Goal: Contribute content: Contribute content

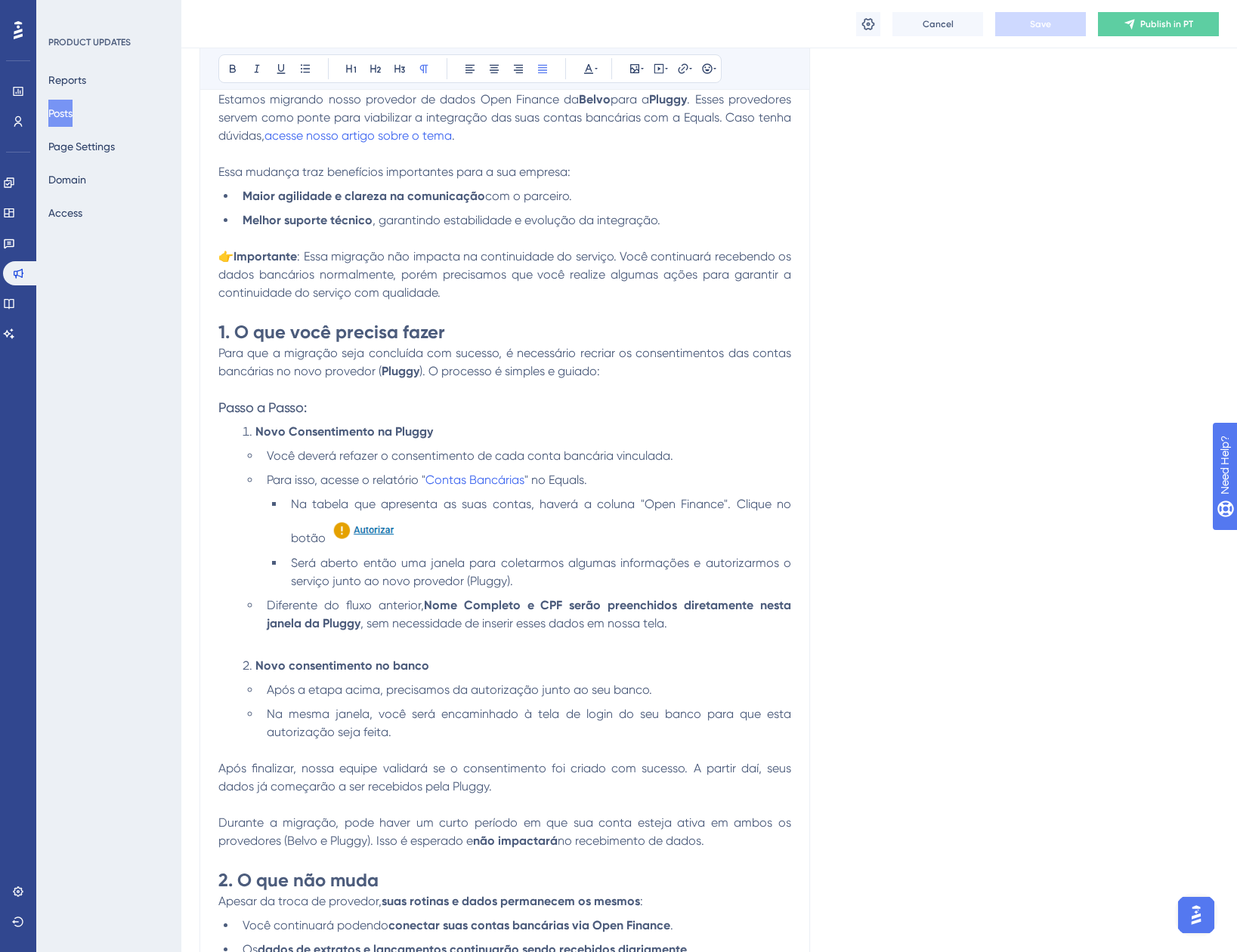
scroll to position [528, 0]
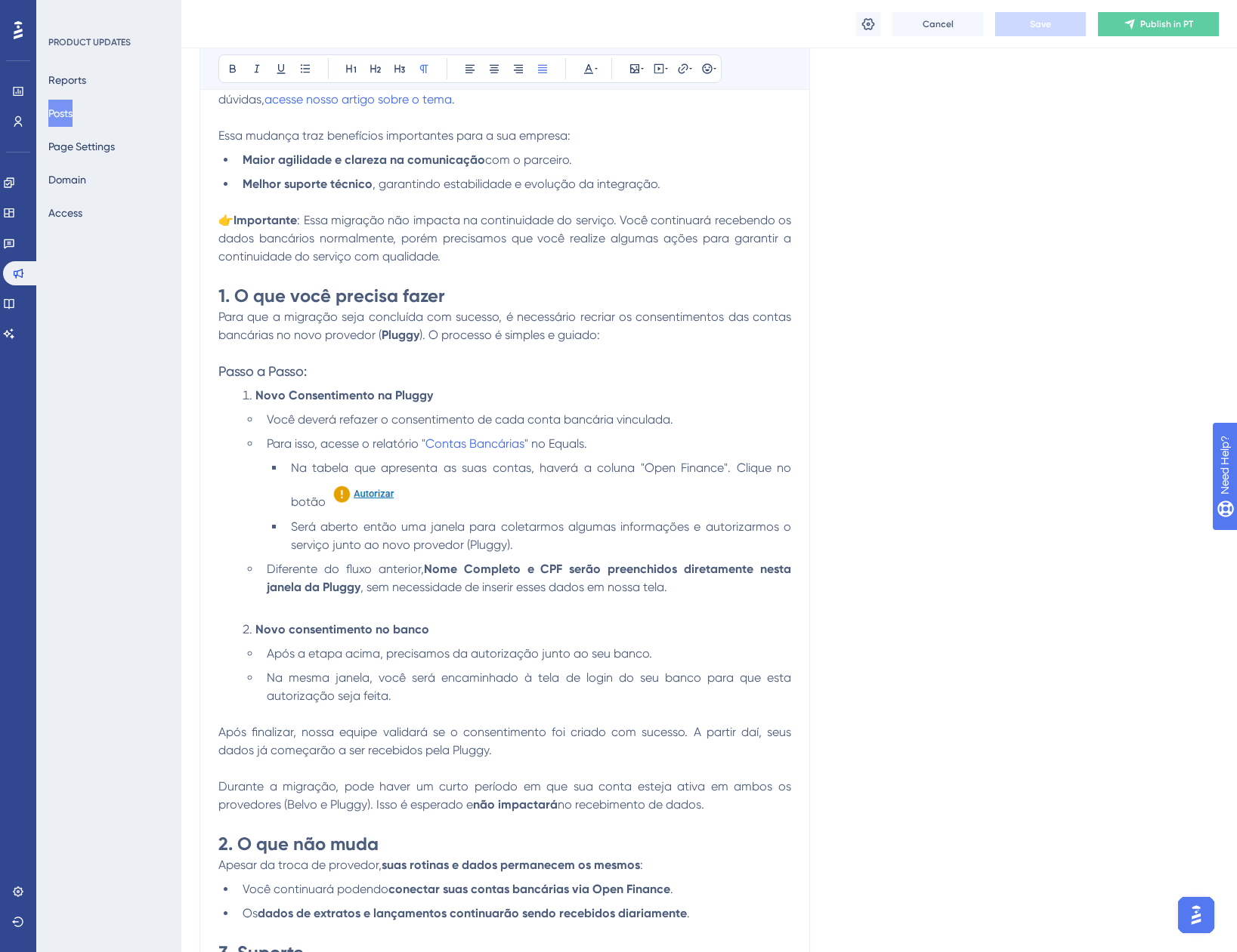
drag, startPoint x: 674, startPoint y: 814, endPoint x: 698, endPoint y: 810, distance: 24.3
click at [674, 814] on p at bounding box center [504, 824] width 573 height 18
drag, startPoint x: 718, startPoint y: 807, endPoint x: 212, endPoint y: 780, distance: 506.7
click at [212, 780] on div "Guia de migração do parceiro Open Finance (Belvo → Pluggy) Bold Italic Underlin…" at bounding box center [504, 454] width 611 height 1129
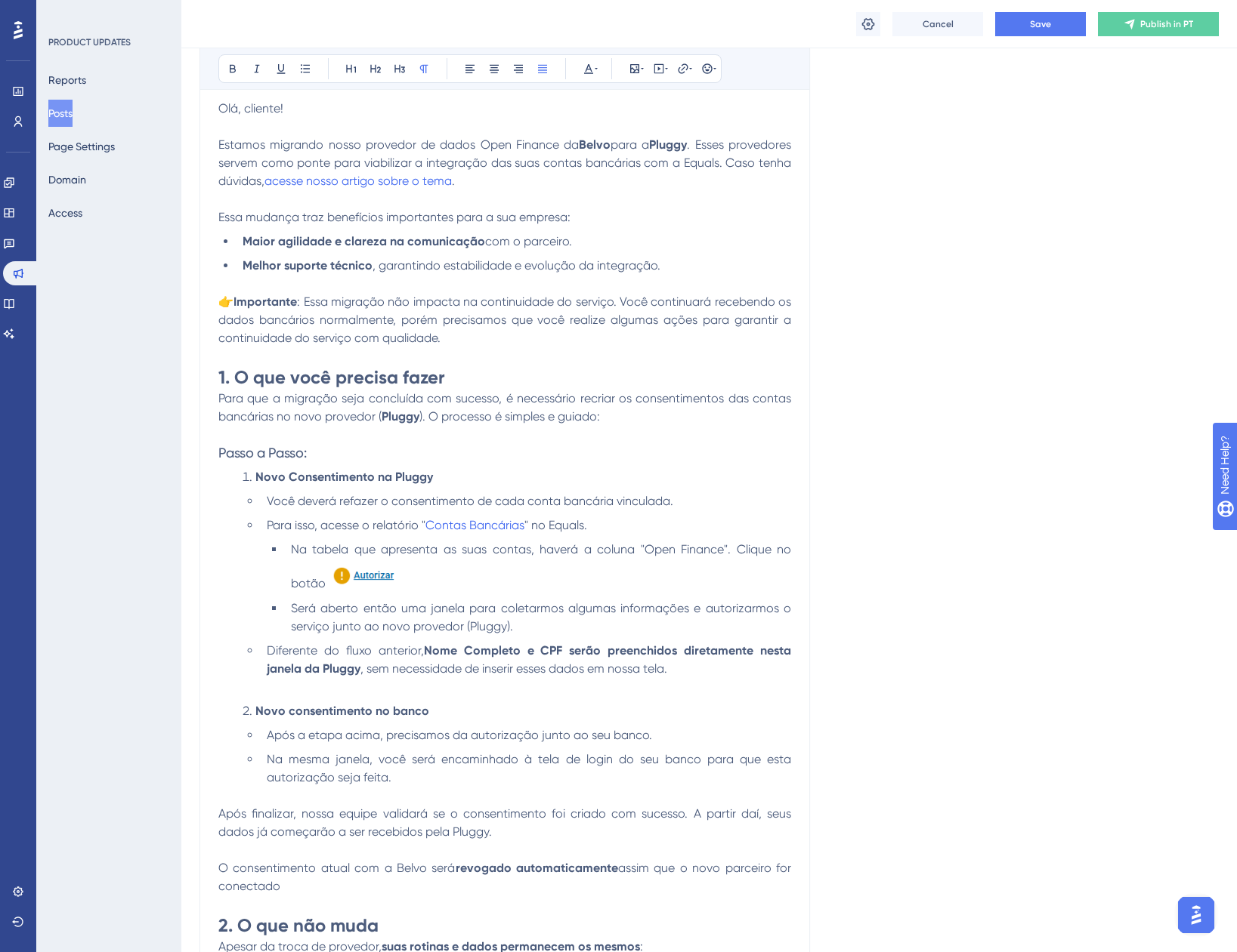
scroll to position [0, 0]
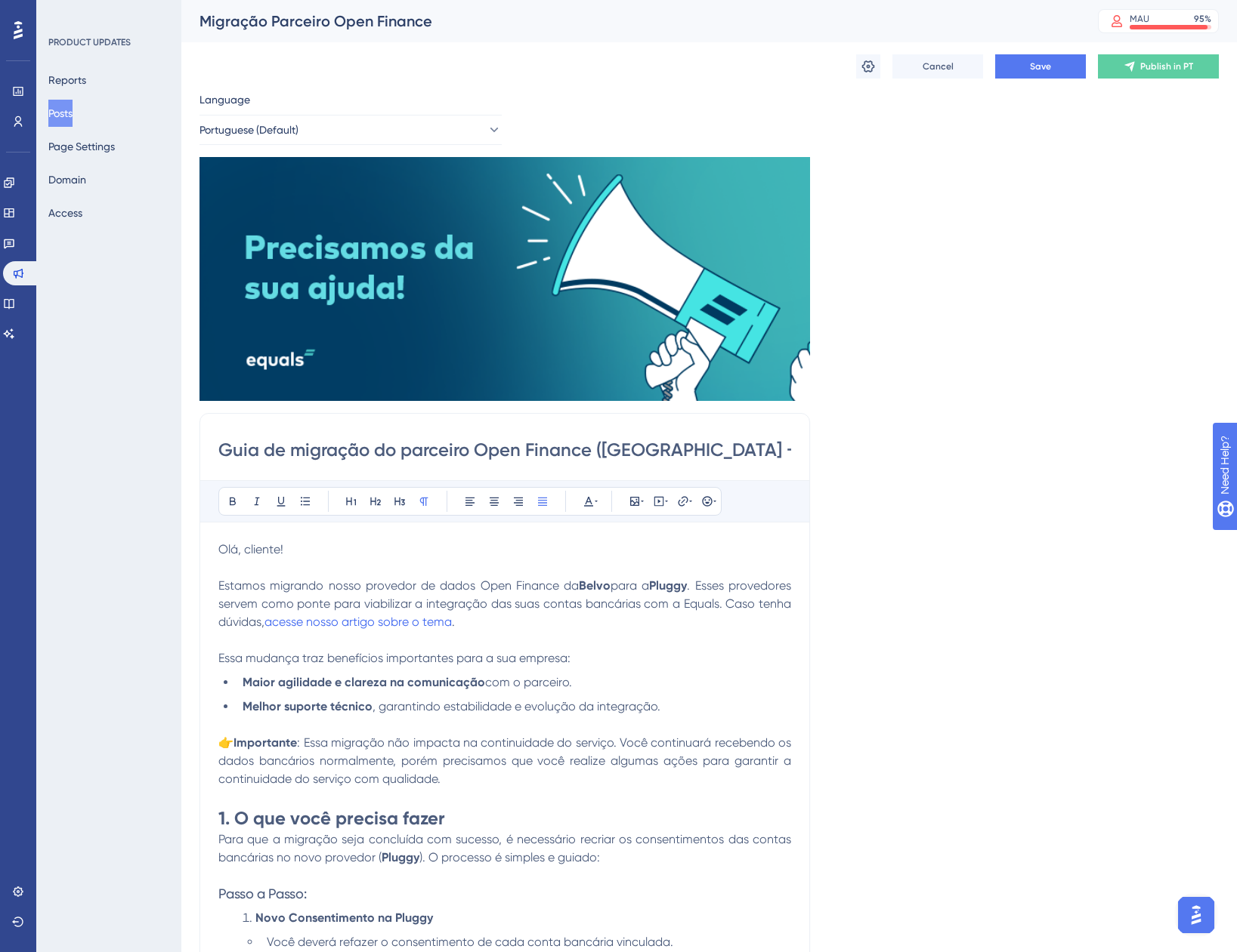
drag, startPoint x: 790, startPoint y: 454, endPoint x: 127, endPoint y: 468, distance: 663.1
click at [181, 468] on div "Performance Users Engagement Widgets Feedback Product Updates Knowledge Base AI…" at bounding box center [709, 969] width 1056 height 1937
click at [251, 589] on span "Estamos migrando nosso provedor de dados Open Finance da" at bounding box center [398, 585] width 360 height 15
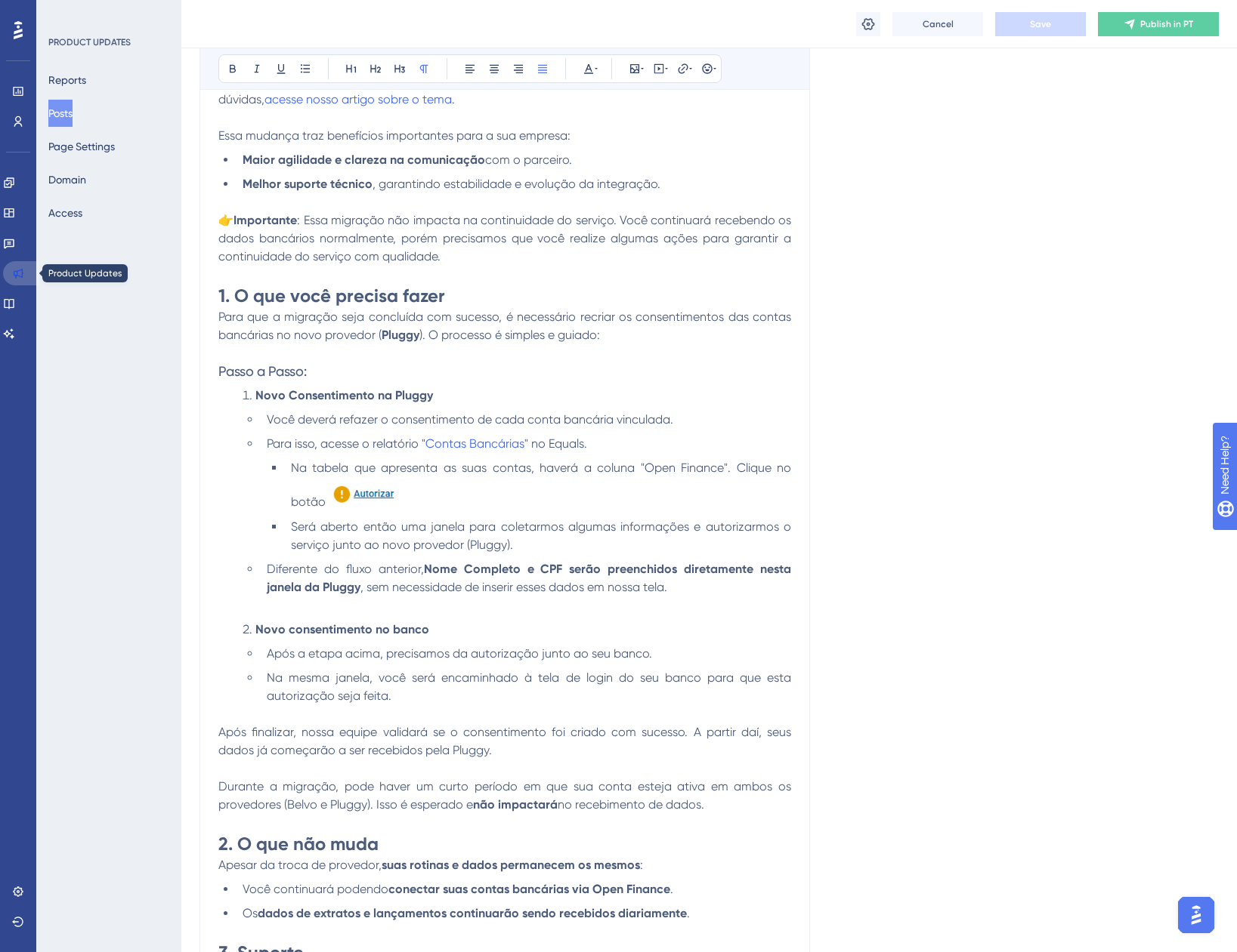
click at [19, 272] on icon at bounding box center [18, 273] width 12 height 12
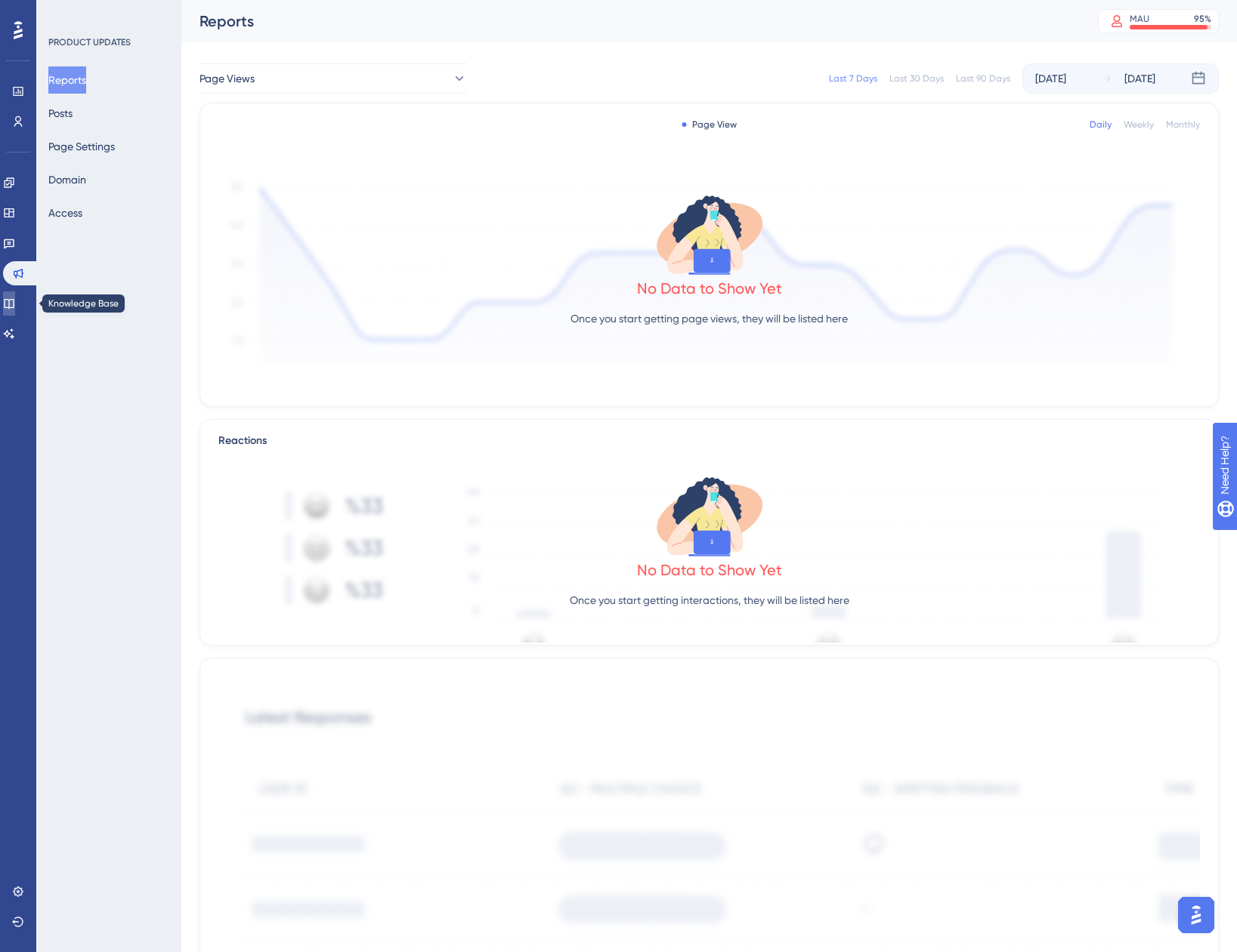
click at [15, 297] on icon at bounding box center [8, 303] width 12 height 12
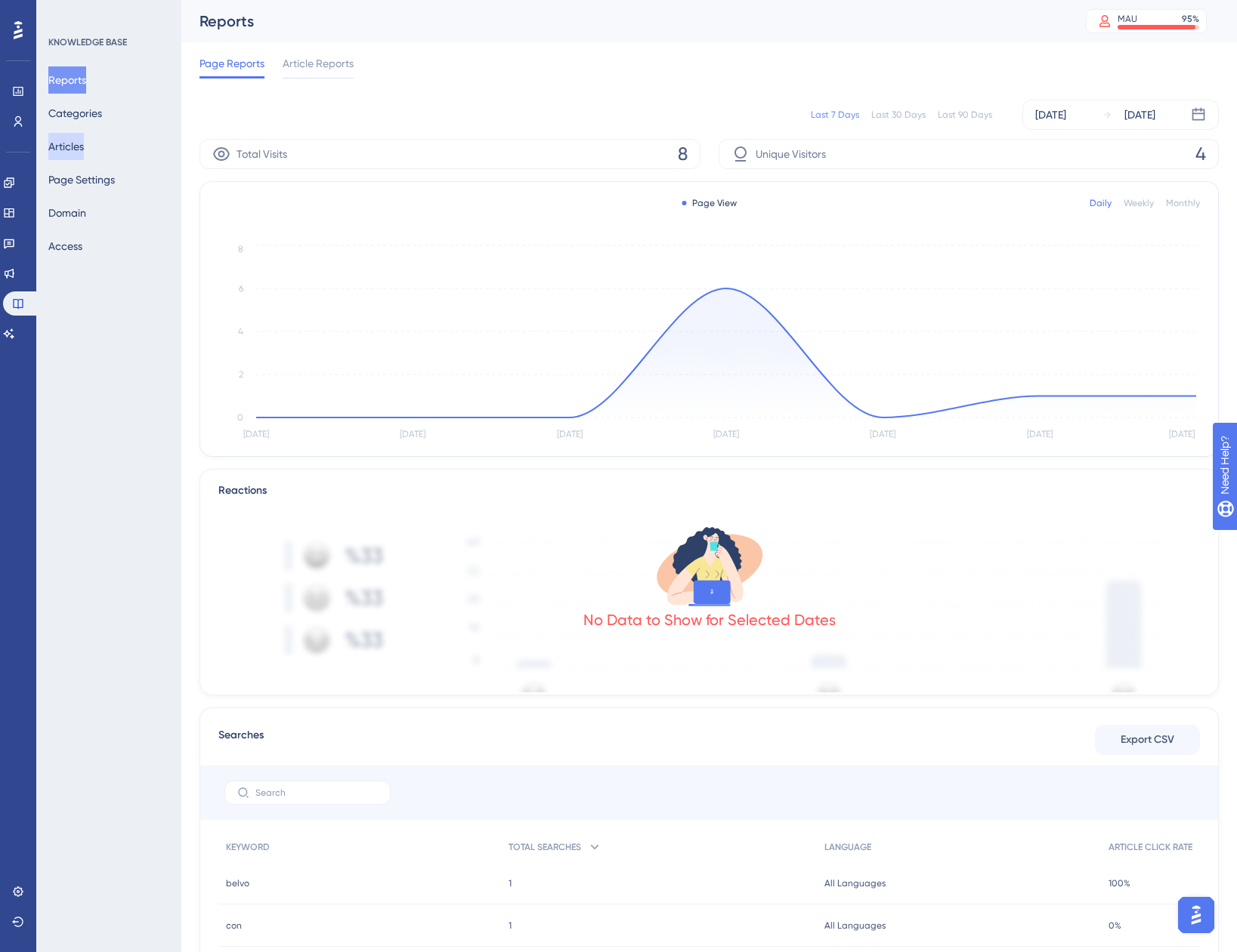
click at [74, 146] on button "Articles" at bounding box center [66, 146] width 35 height 27
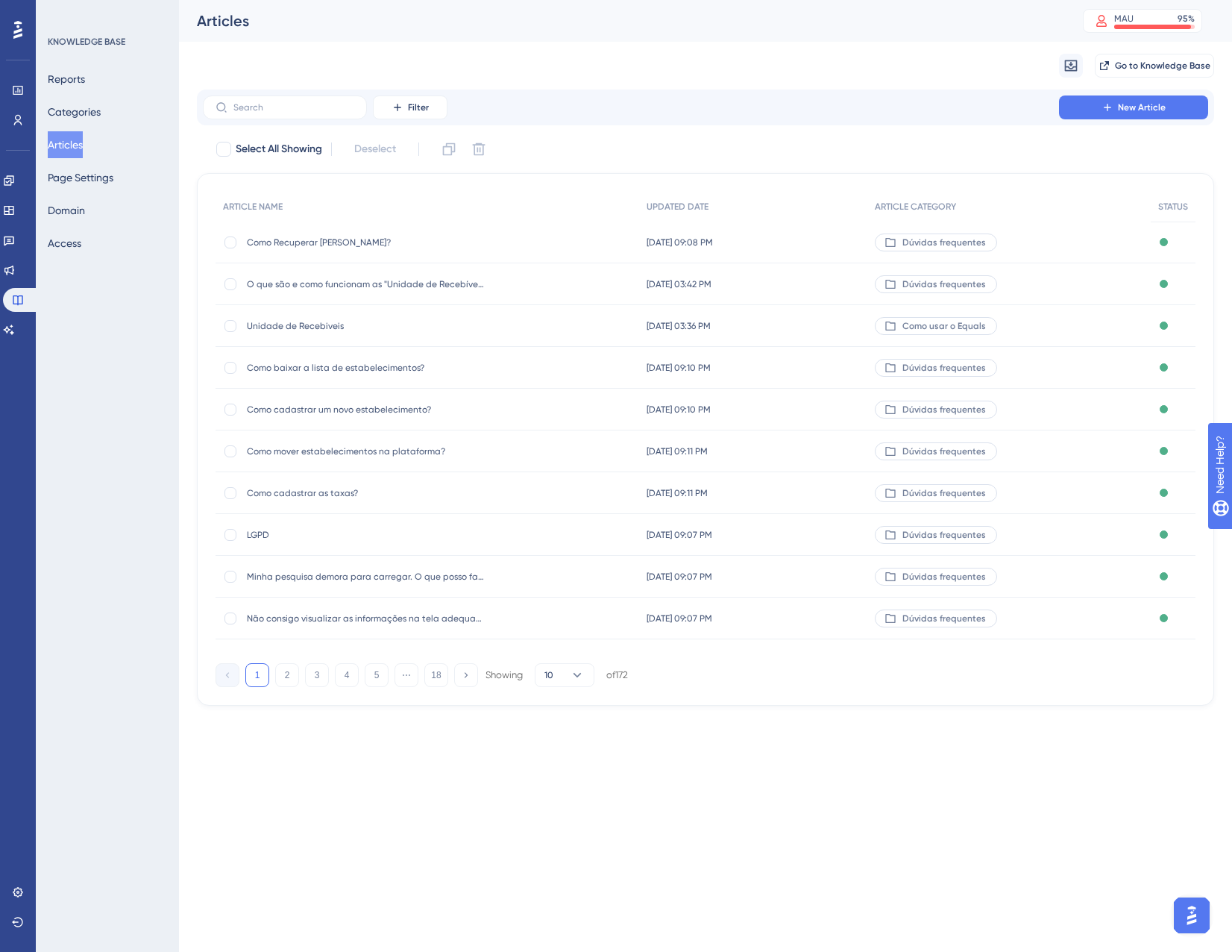
click at [1082, 108] on button "New Article" at bounding box center [1134, 108] width 150 height 24
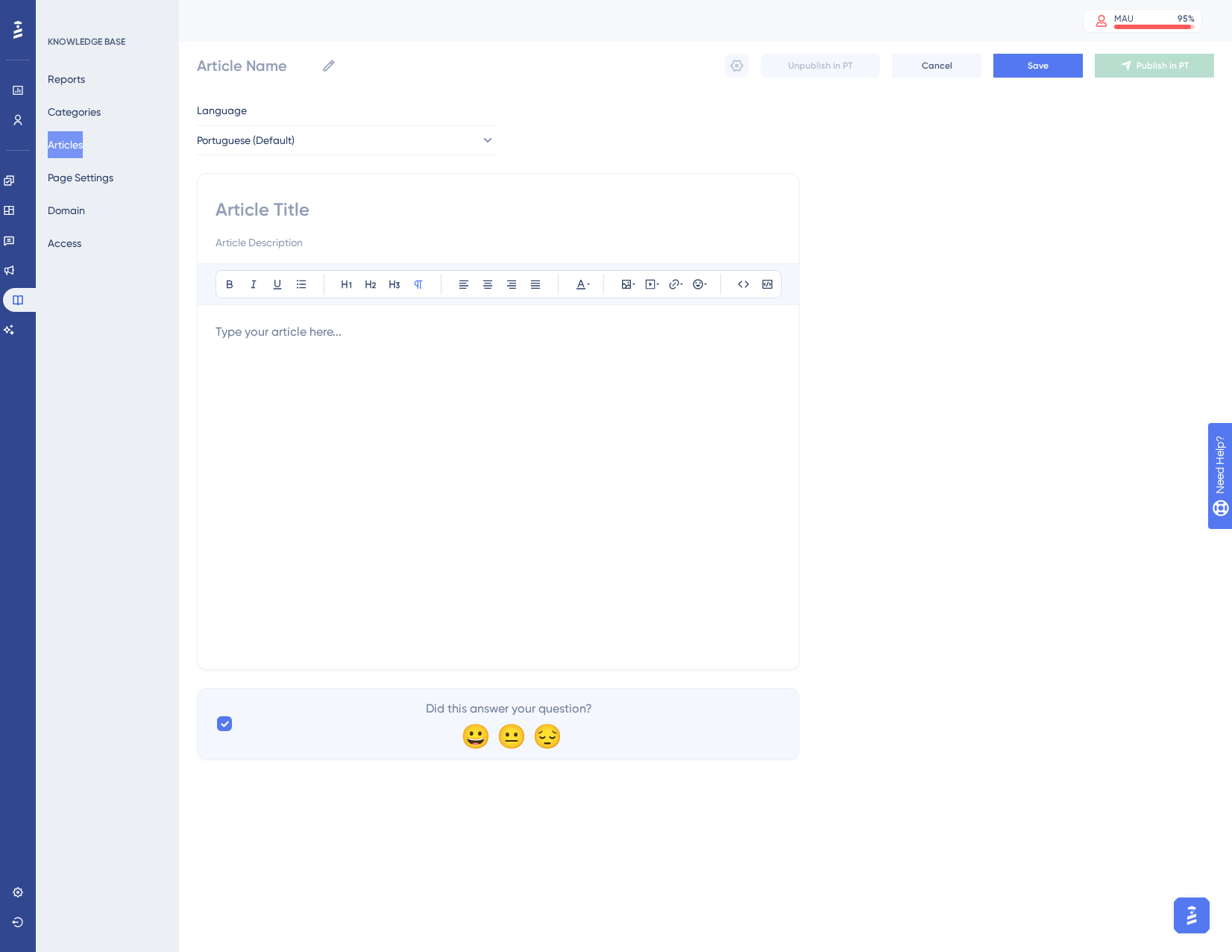
click at [288, 226] on div at bounding box center [498, 224] width 565 height 54
click at [287, 198] on input at bounding box center [498, 210] width 565 height 24
paste input "Guia de migração do parceiro Open Finance ([GEOGRAPHIC_DATA] → Pluggy)"
type input "Guia de migração do parceiro Open Finance ([GEOGRAPHIC_DATA] → Pluggy)"
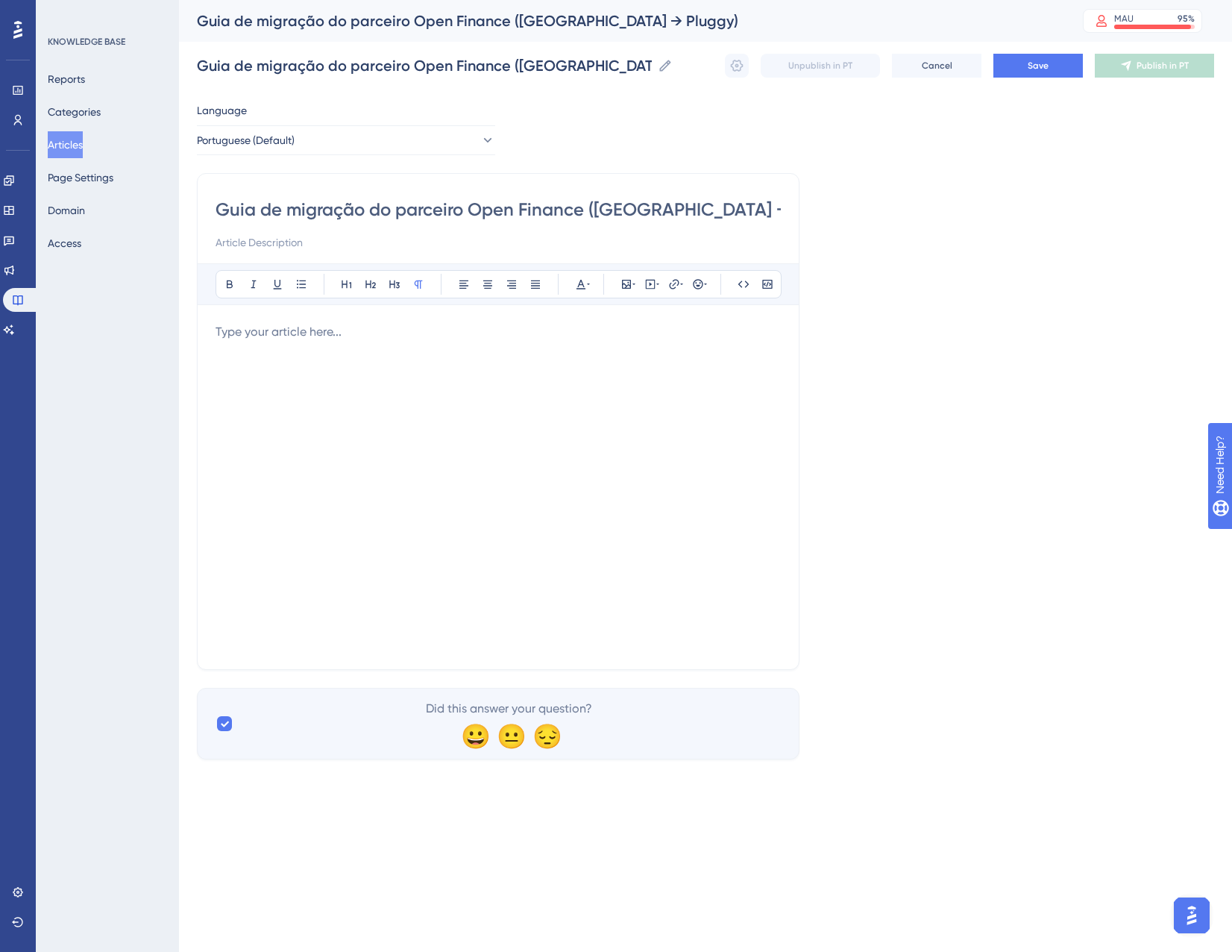
click at [588, 207] on input "Guia de migração do parceiro Open Finance ([GEOGRAPHIC_DATA] → Pluggy)" at bounding box center [498, 210] width 565 height 24
click at [599, 210] on input "Guia de migração do parceiro Open Finance ([GEOGRAPHIC_DATA] → Pluggy)" at bounding box center [498, 210] width 565 height 24
click at [595, 211] on input "Guia de migração do parceiro Open Finance ([GEOGRAPHIC_DATA] → Pluggy)" at bounding box center [498, 210] width 565 height 24
drag, startPoint x: 595, startPoint y: 211, endPoint x: 714, endPoint y: 216, distance: 119.1
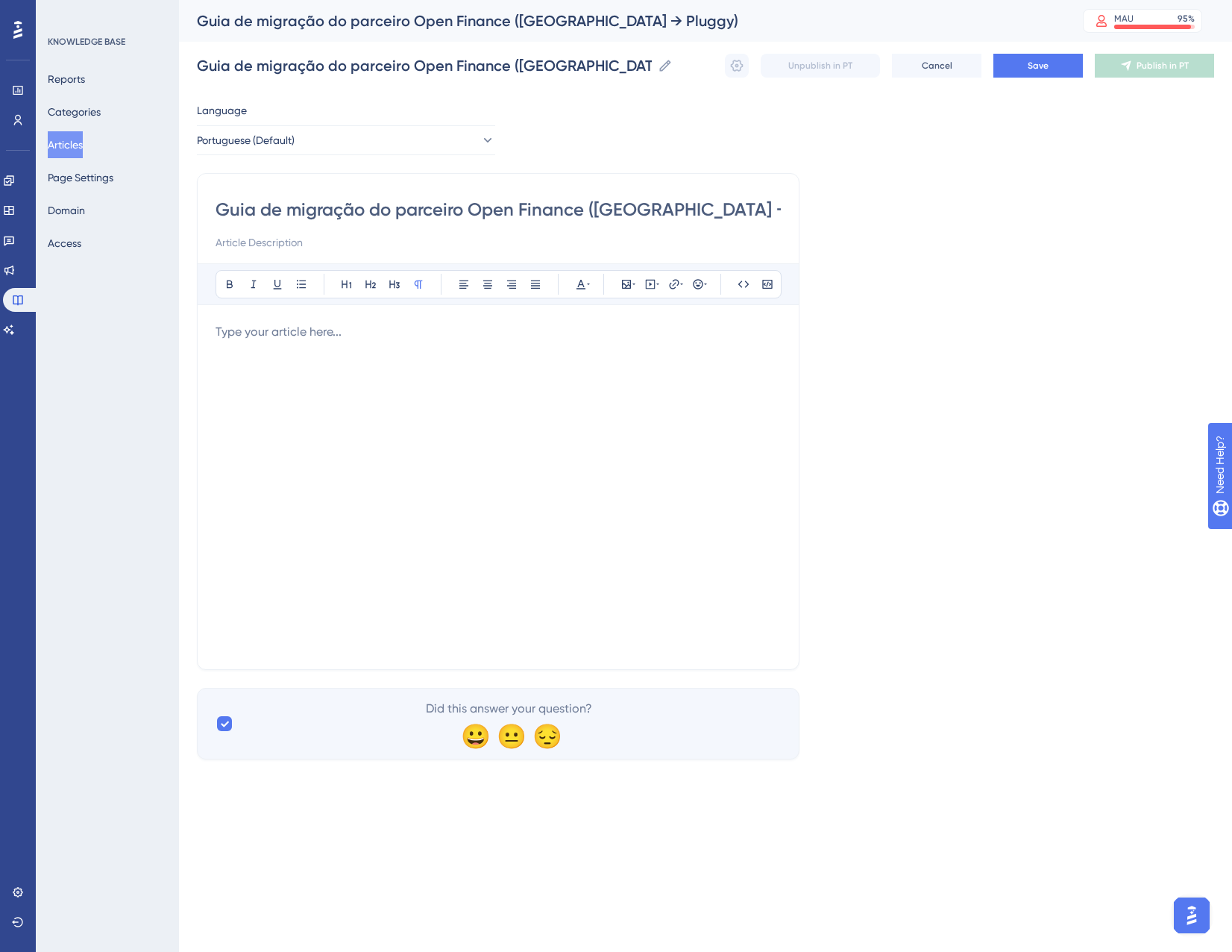
click at [714, 216] on input "Guia de migração do parceiro Open Finance ([GEOGRAPHIC_DATA] → Pluggy)" at bounding box center [498, 210] width 565 height 24
type input "Guia de migração do parceiro Open Finance ()"
click at [321, 246] on input at bounding box center [498, 243] width 565 height 18
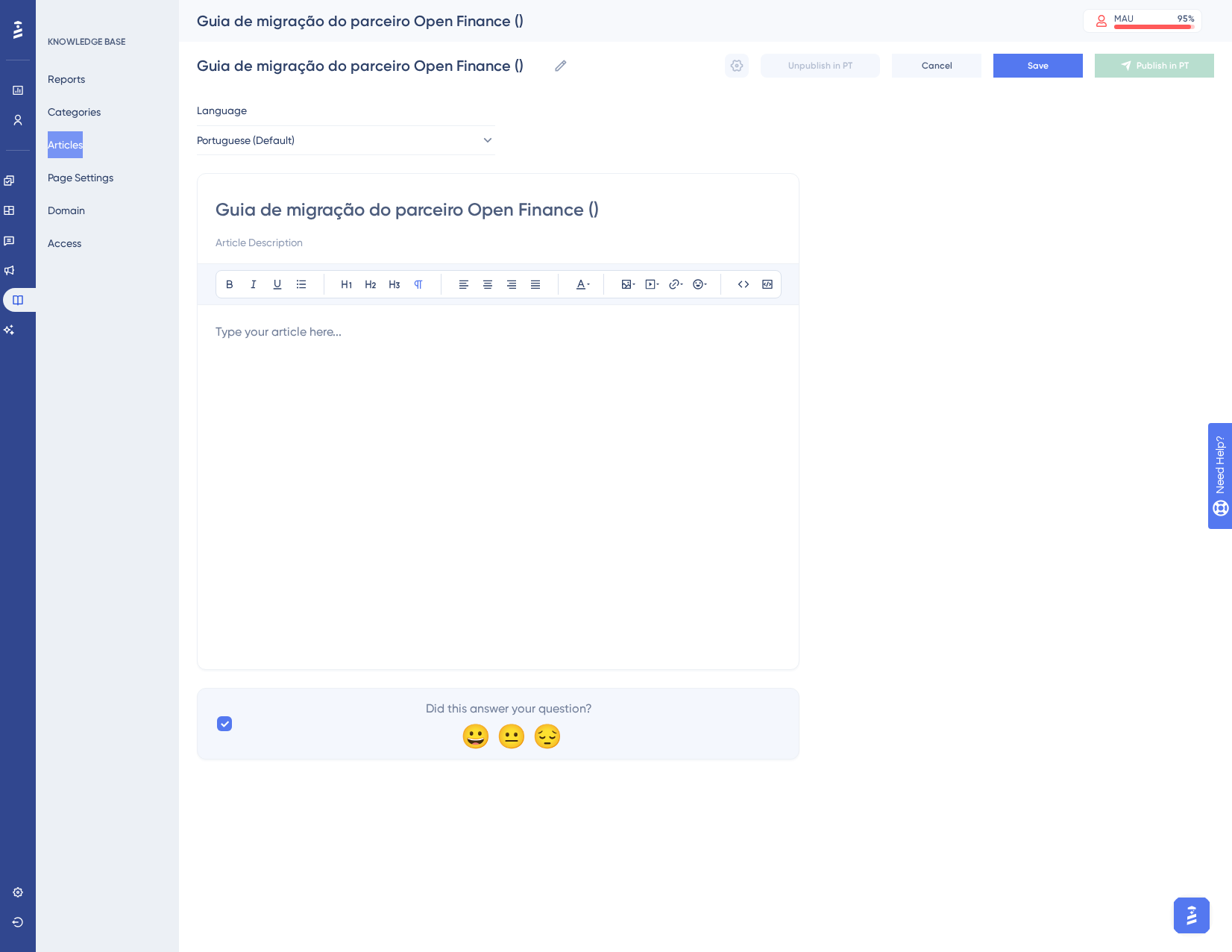
paste input "Belvo → Pluggy"
type input "Belvo → Pluggy"
click at [627, 217] on input "Guia de migração do parceiro Open Finance ()" at bounding box center [498, 210] width 565 height 24
type input "Guia de migração do parceiro Open Finance"
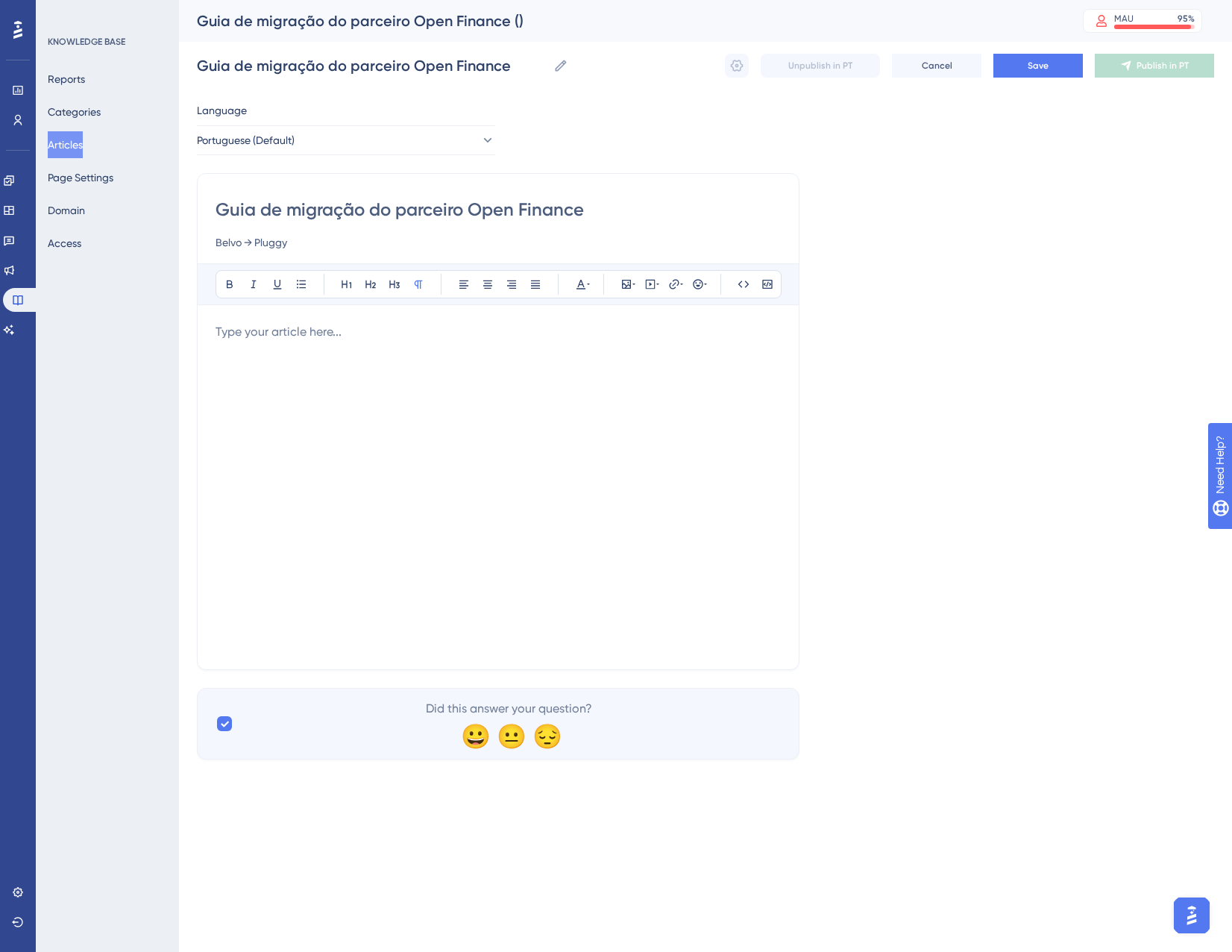
type input "Guia de migração do parceiro Open Finance"
click at [273, 338] on p at bounding box center [498, 332] width 565 height 18
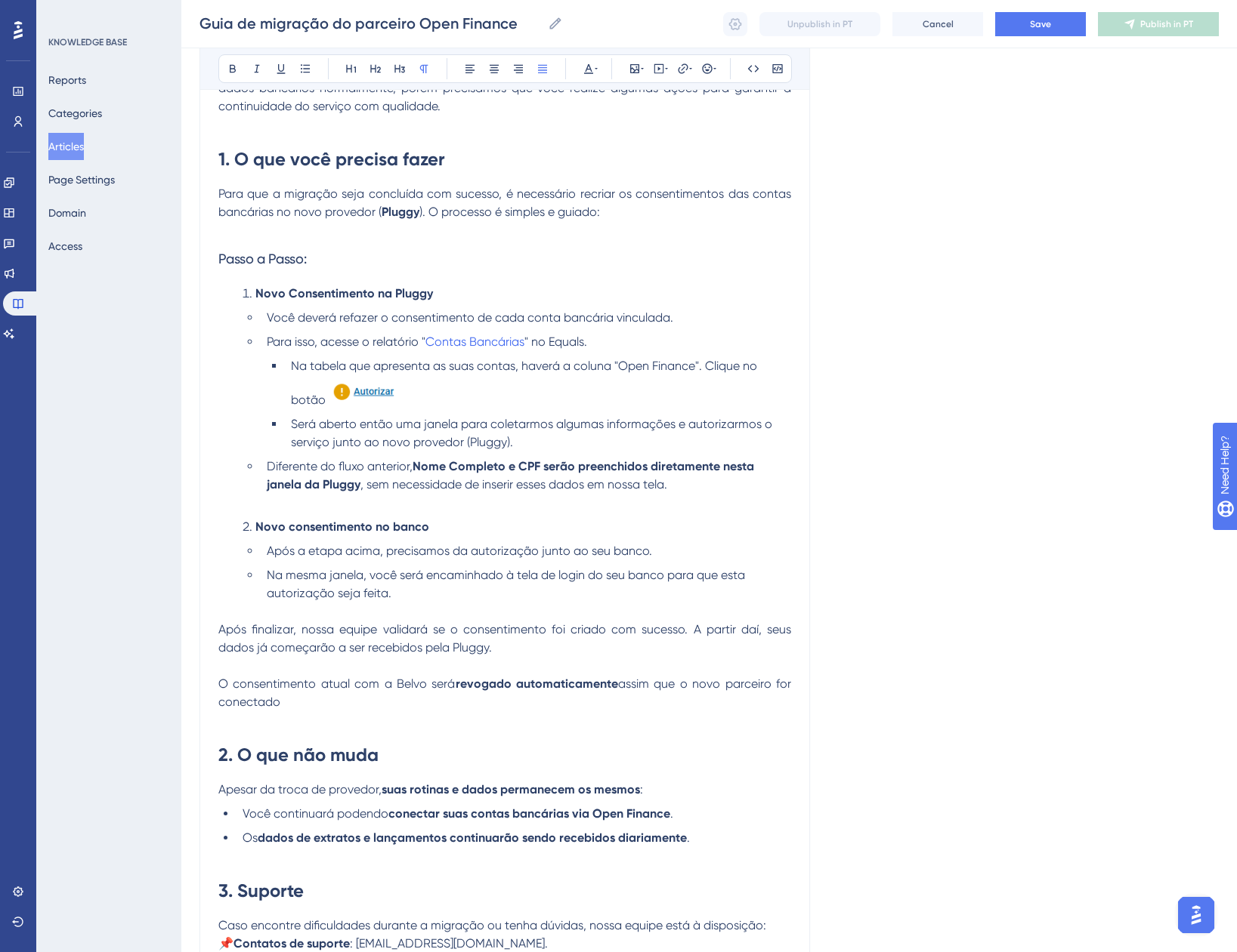
scroll to position [611, 0]
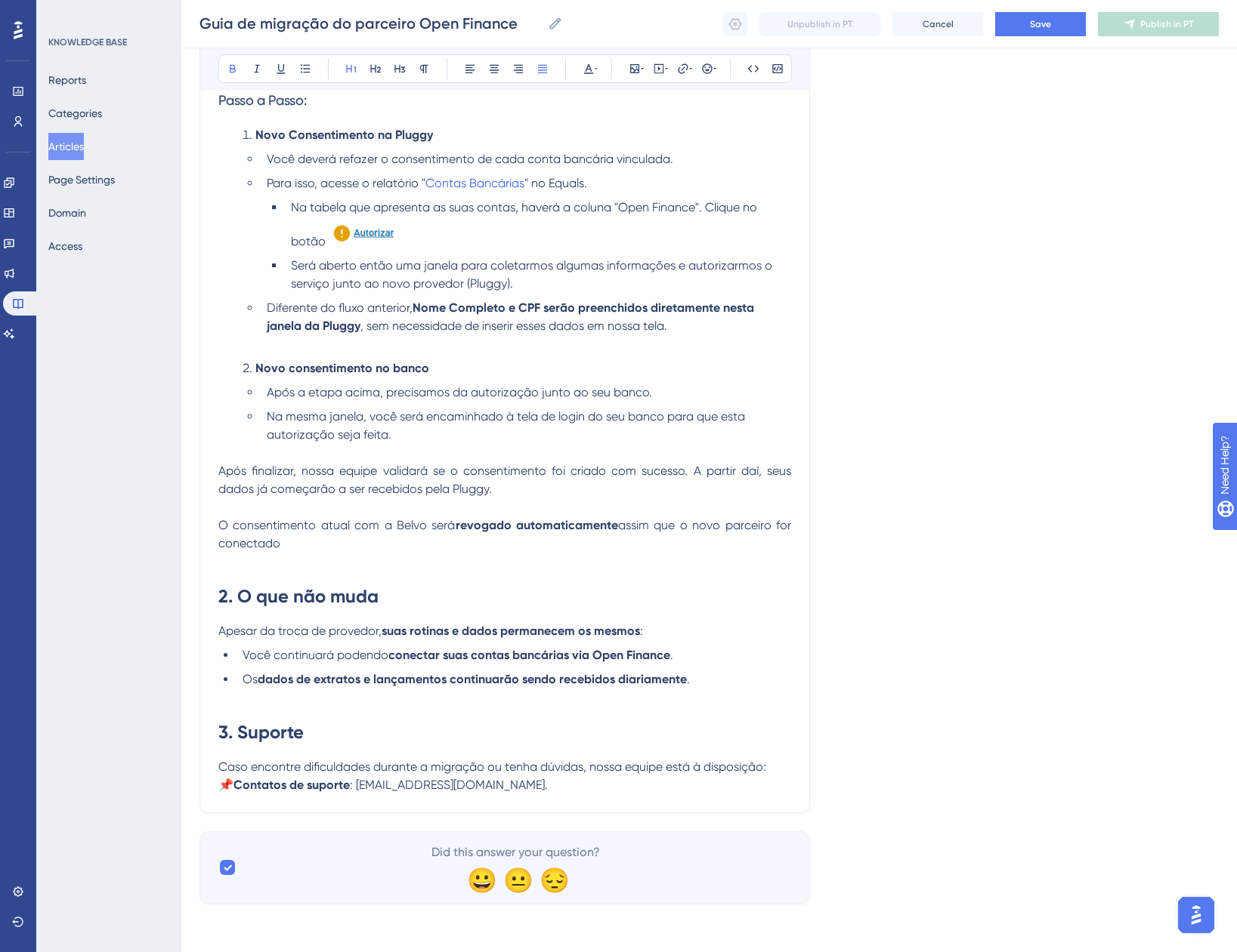
click at [339, 583] on h1 "2. O que não muda" at bounding box center [504, 597] width 573 height 52
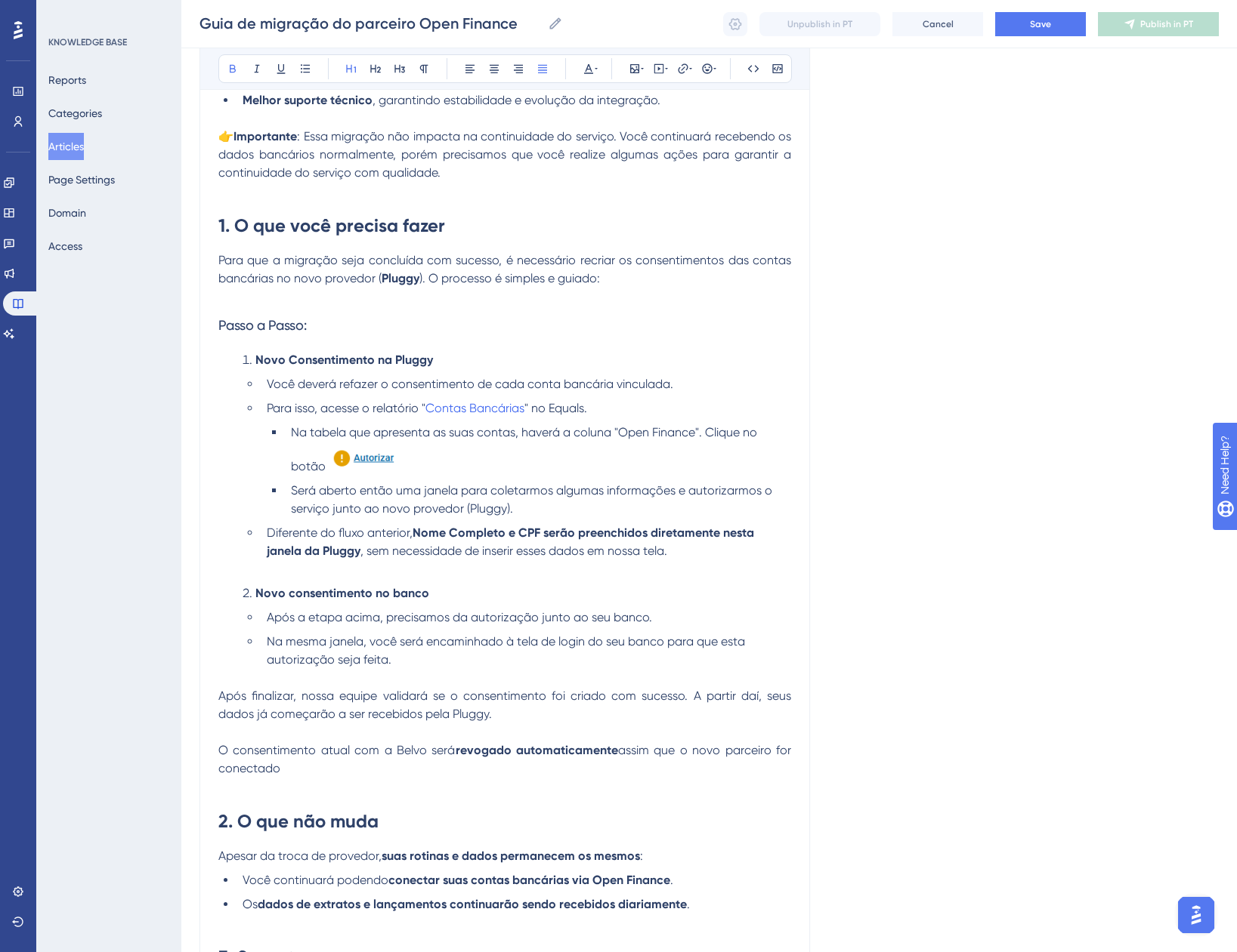
scroll to position [385, 0]
click at [285, 769] on p "O consentimento atual com a Belvo será revogado automaticamente assim que o nov…" at bounding box center [504, 761] width 573 height 36
click at [891, 718] on div "Language Portuguese (Default) Guia de migração do parceiro Open Finance Belvo →…" at bounding box center [709, 421] width 1019 height 1419
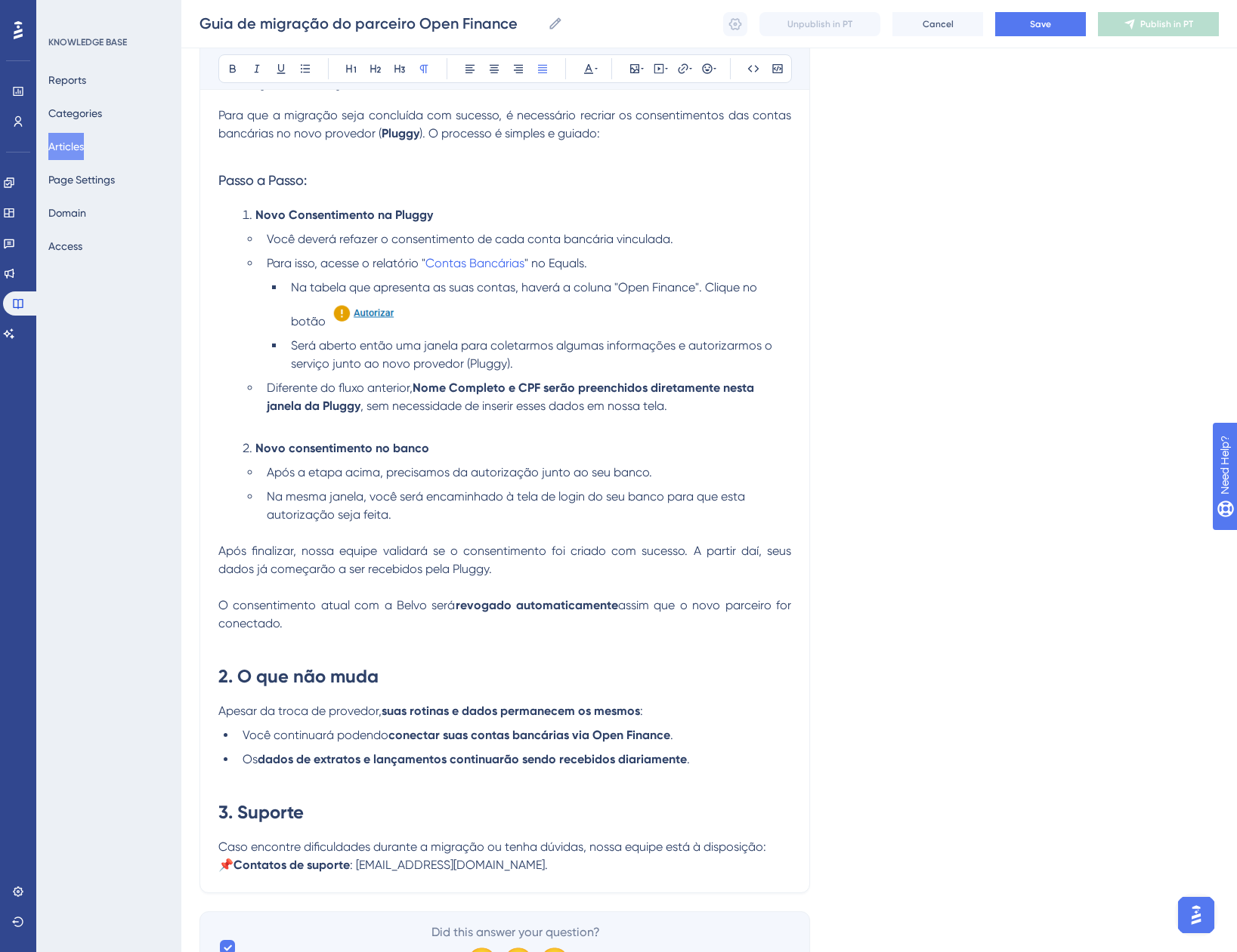
scroll to position [611, 0]
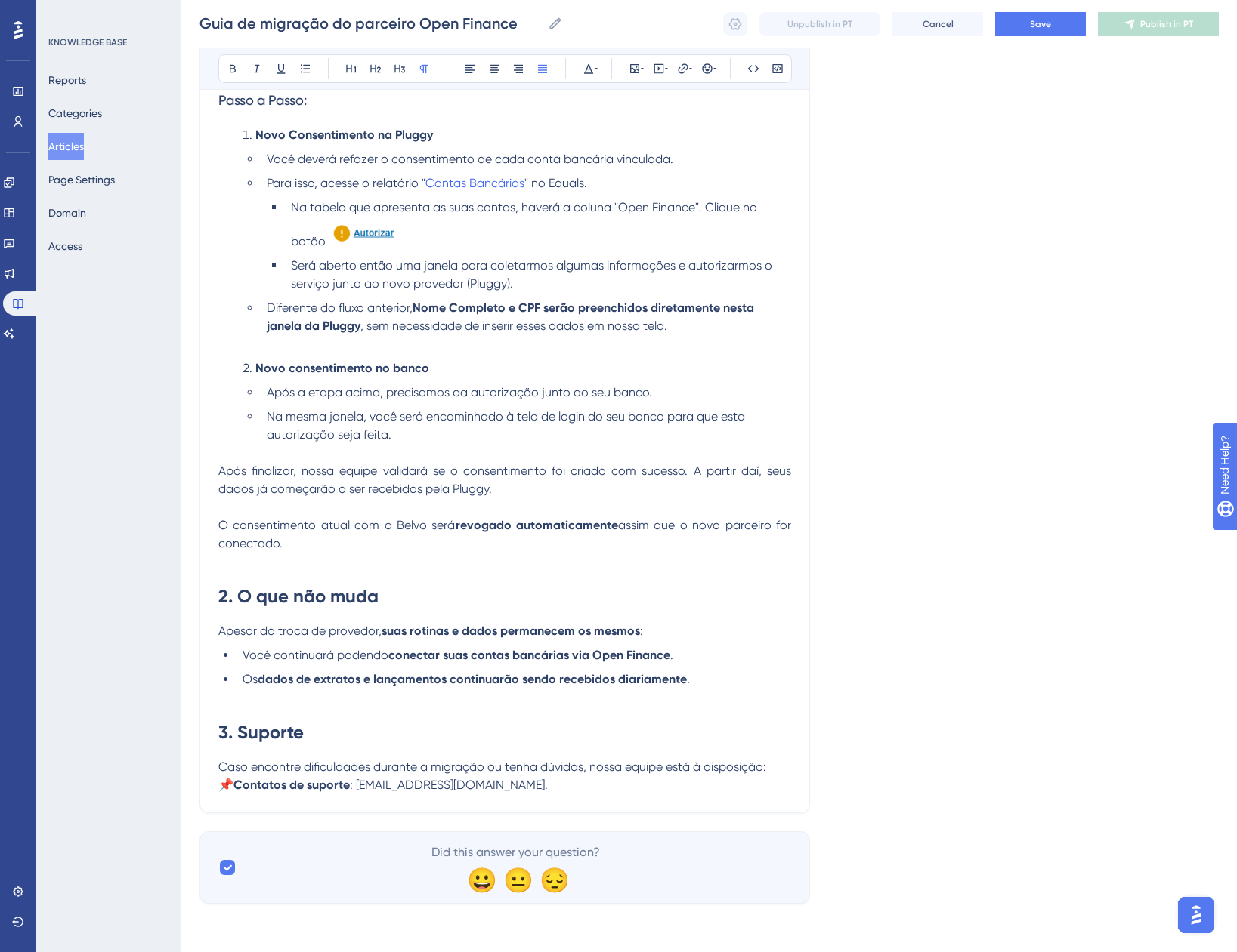
click at [566, 794] on p "Caso encontre dificuldades durante a migração ou tenha dúvidas, nossa equipe es…" at bounding box center [504, 776] width 573 height 36
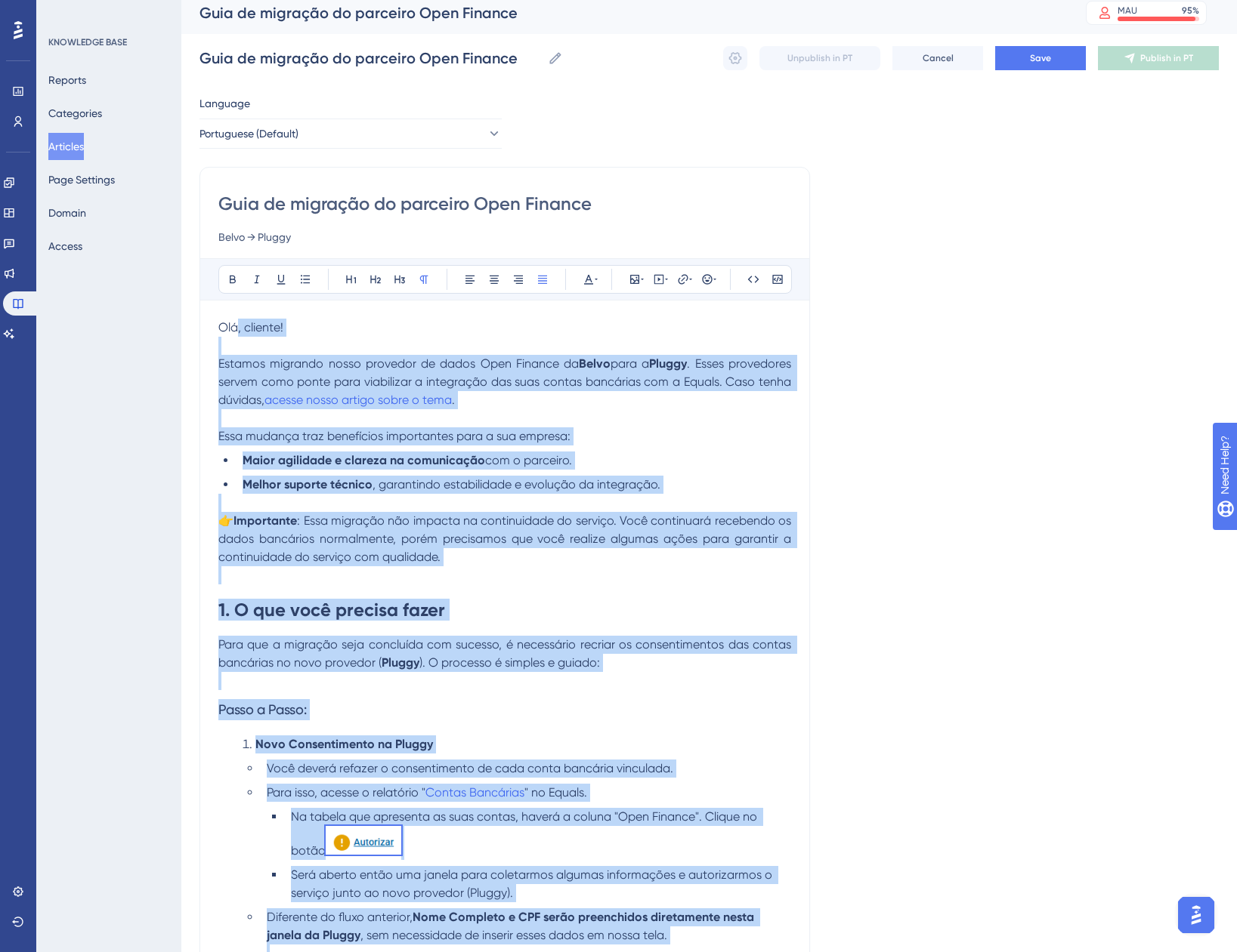
scroll to position [0, 0]
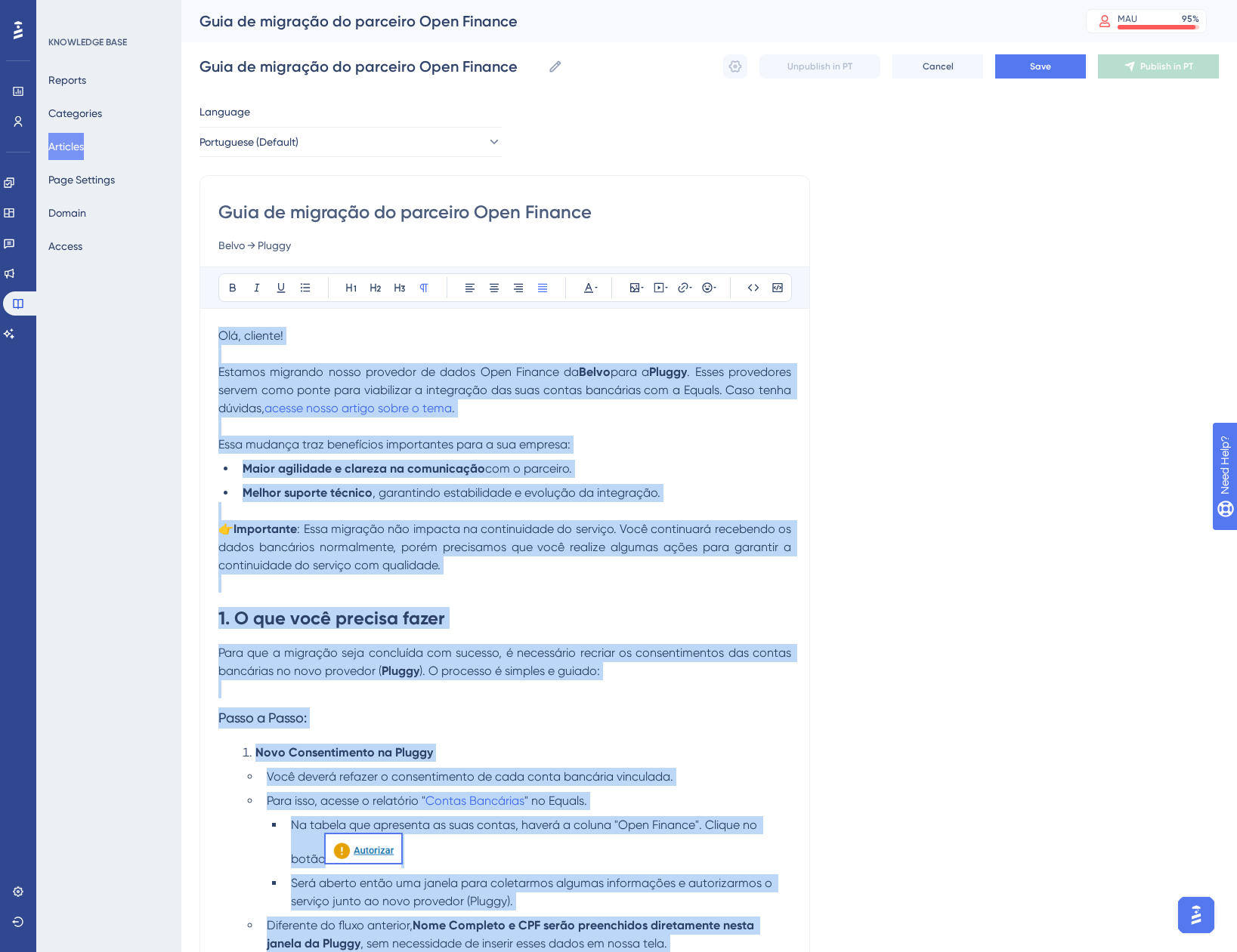
drag, startPoint x: 554, startPoint y: 789, endPoint x: 213, endPoint y: 338, distance: 565.4
click at [213, 338] on div "Guia de migração do parceiro Open Finance Belvo → Pluggy Bold Italic Underline …" at bounding box center [504, 803] width 611 height 1256
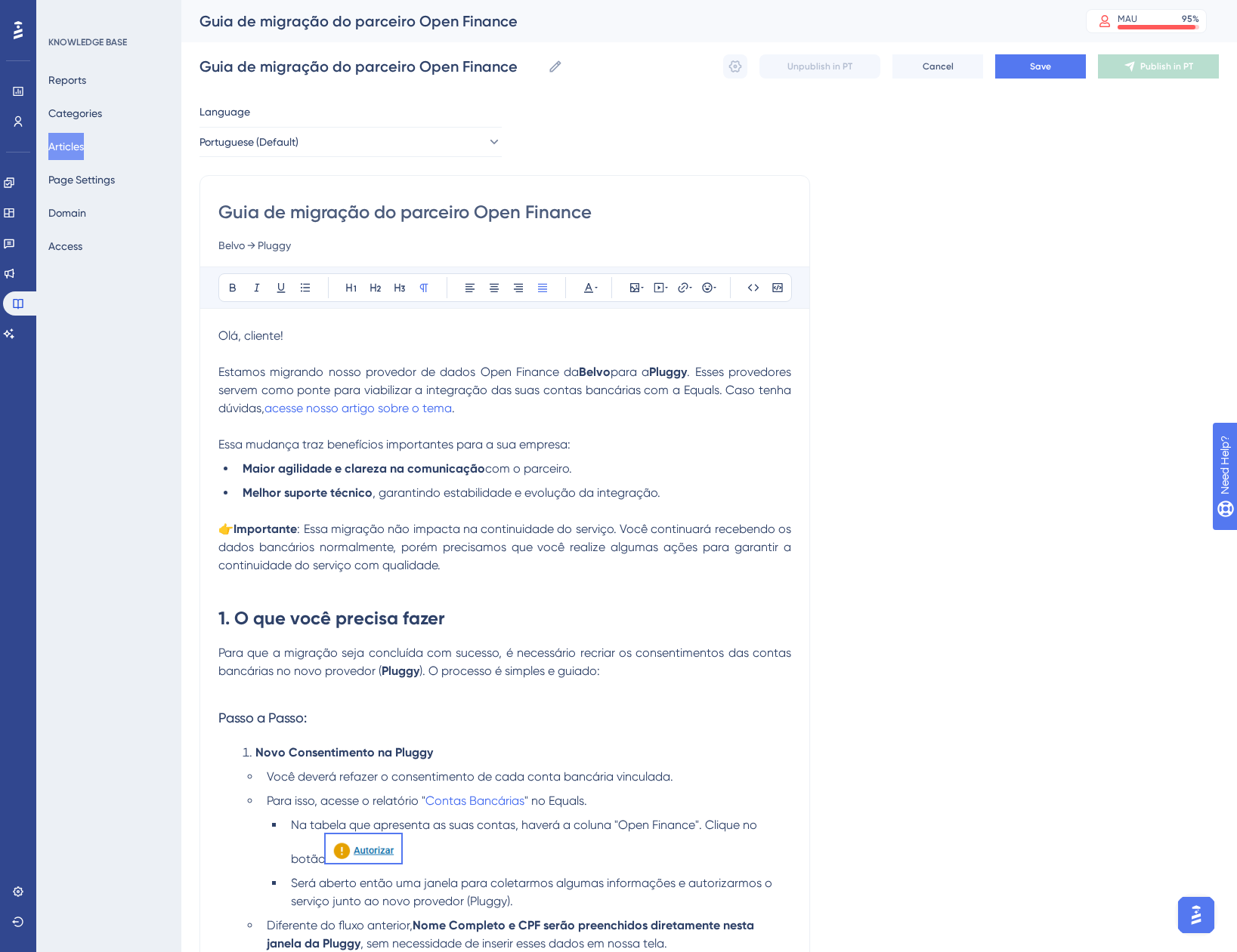
click at [912, 392] on div "Language Portuguese (Default) Guia de migração do parceiro Open Finance Belvo →…" at bounding box center [709, 812] width 1019 height 1419
click at [1023, 66] on button "Save" at bounding box center [1040, 66] width 91 height 24
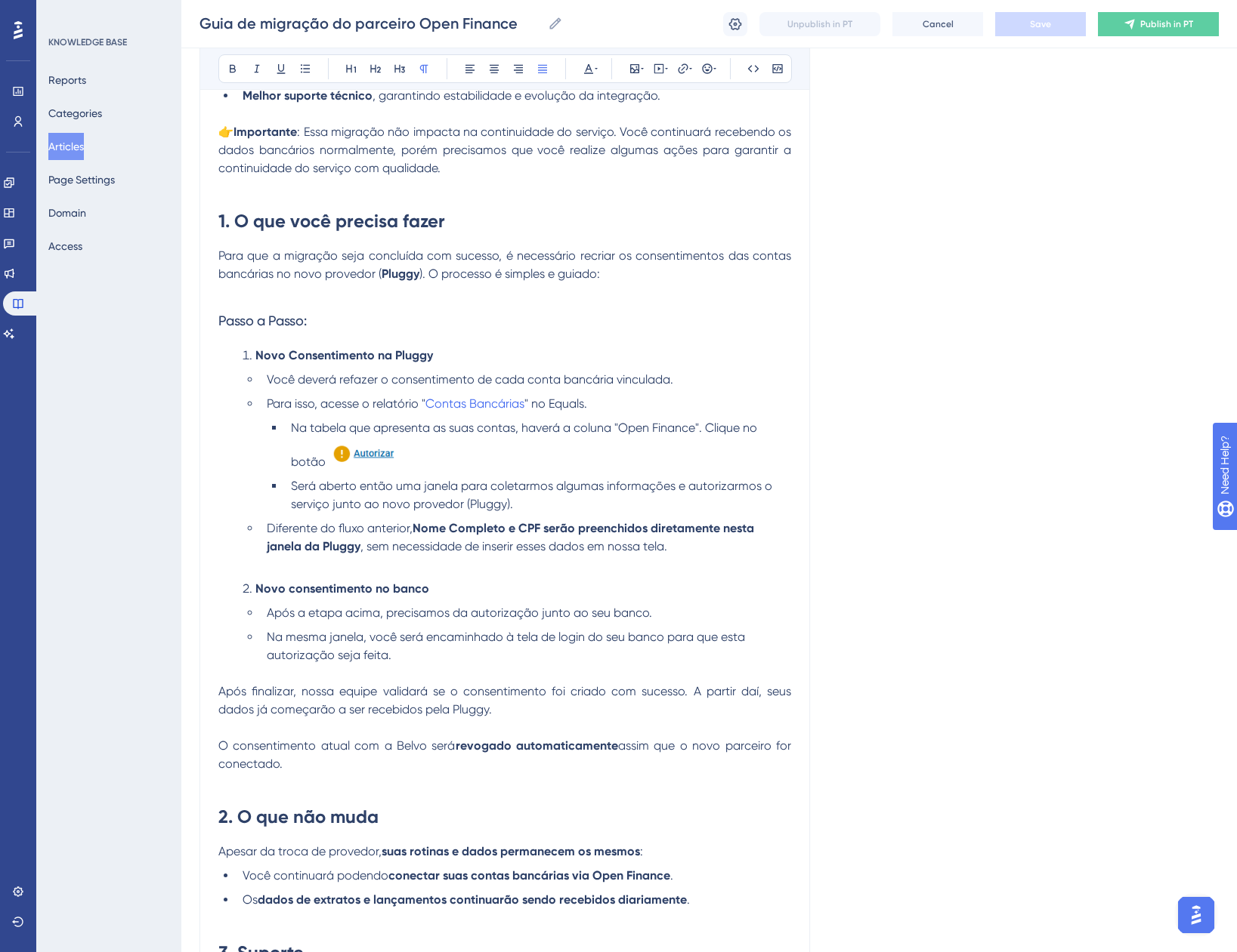
scroll to position [355, 0]
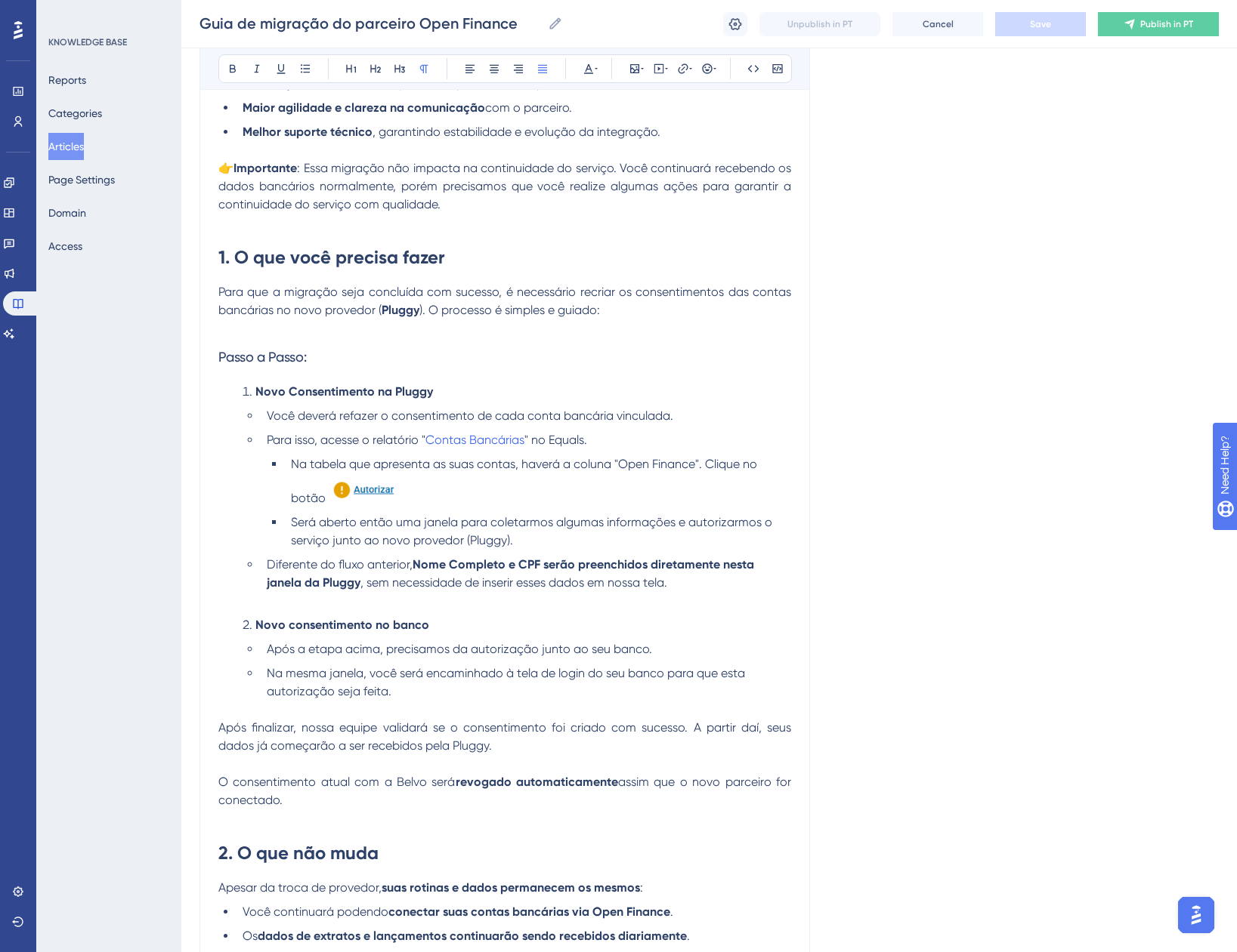
click at [380, 483] on img at bounding box center [363, 488] width 76 height 29
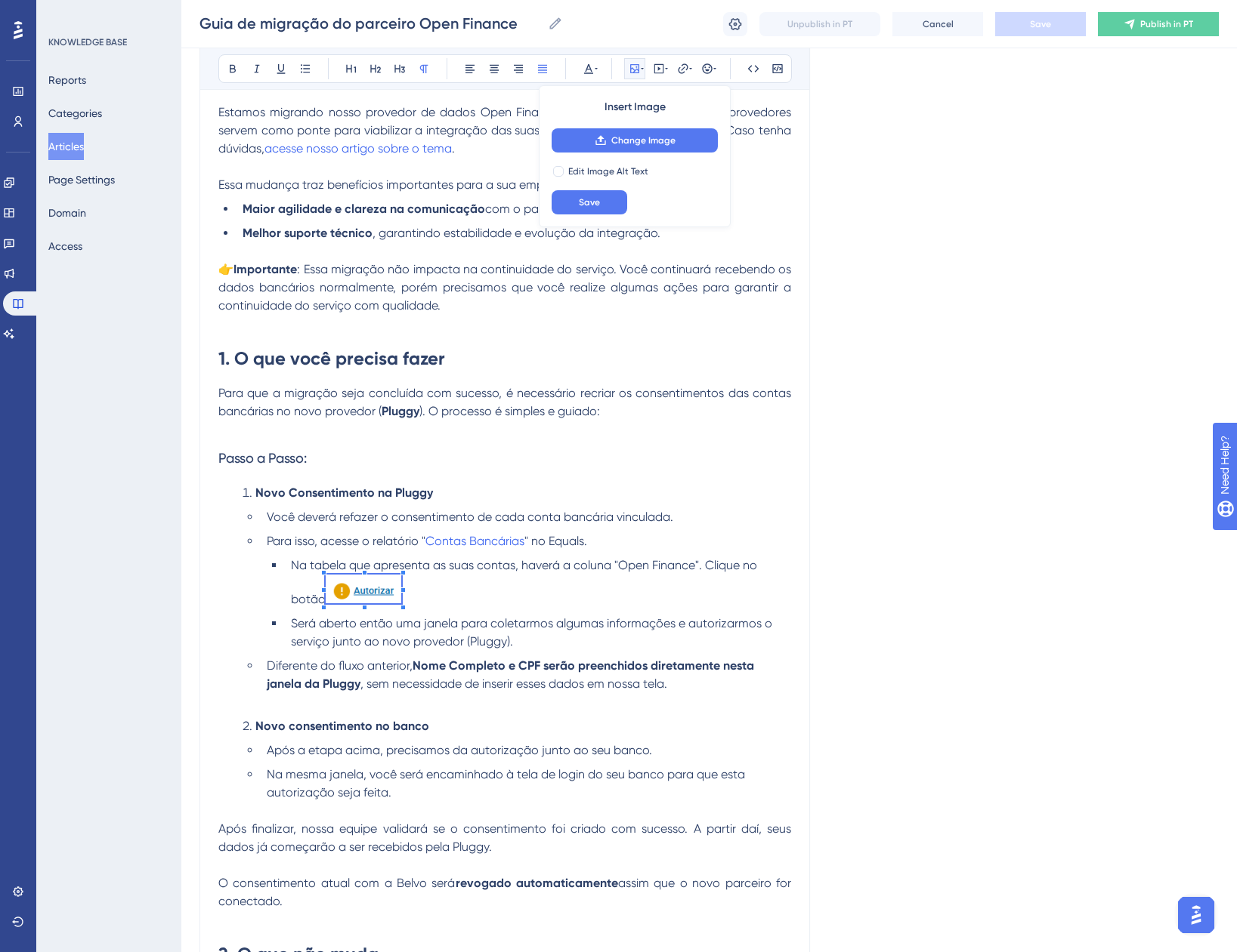
scroll to position [128, 0]
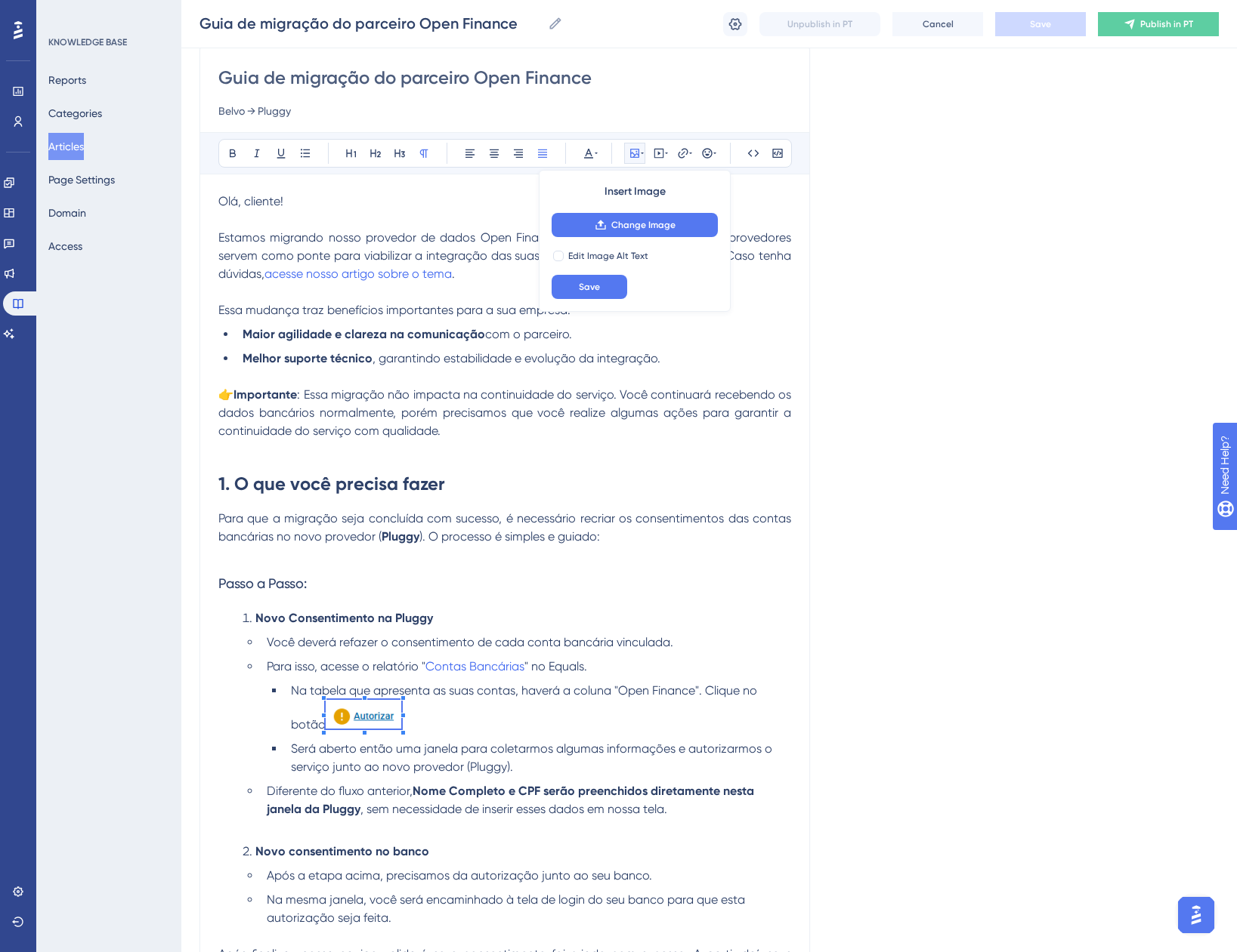
click at [858, 517] on div "Language Portuguese (Default) Guia de migração do parceiro Open Finance Belvo →…" at bounding box center [709, 678] width 1019 height 1419
click at [730, 25] on icon at bounding box center [735, 23] width 13 height 12
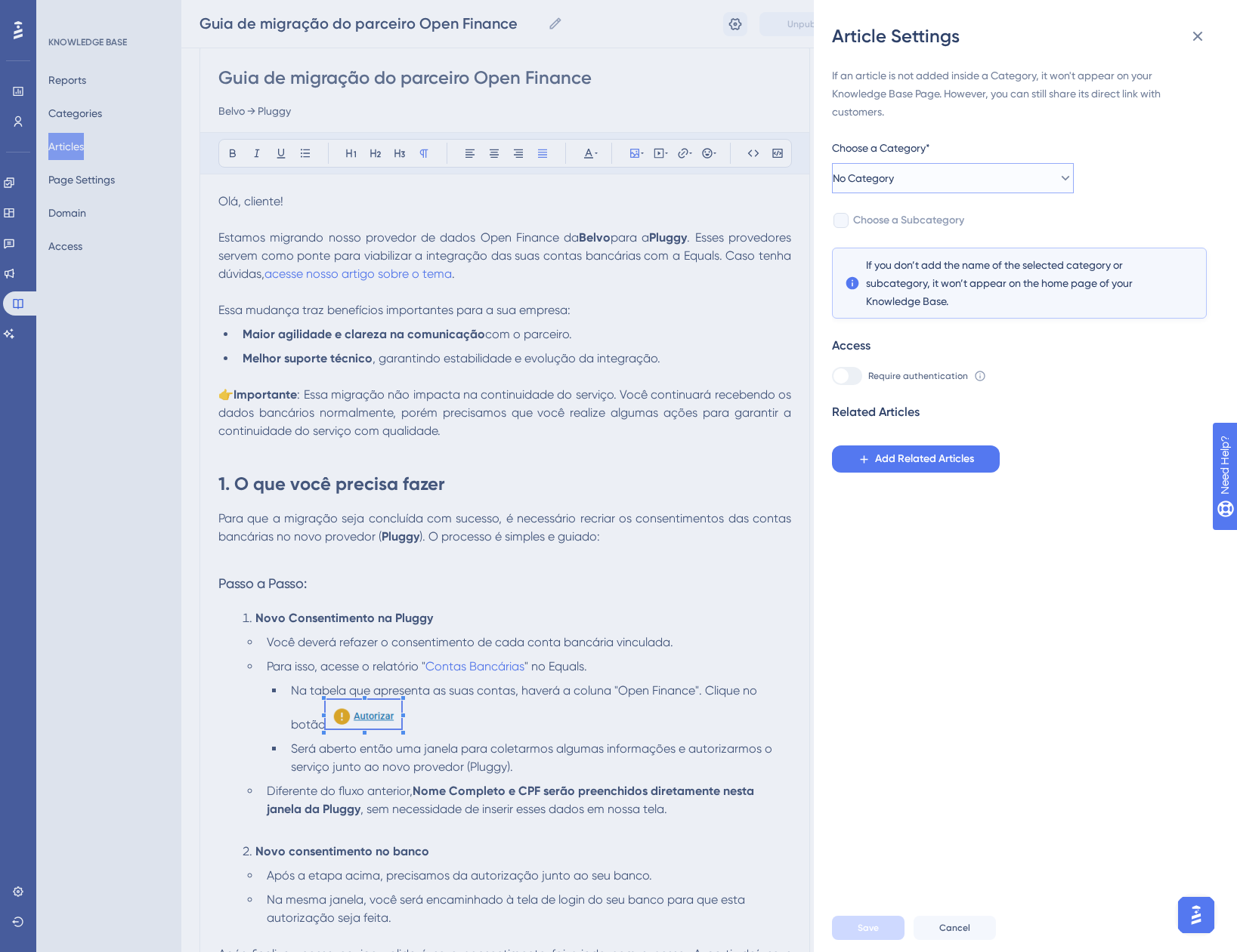
click at [1011, 176] on button "No Category" at bounding box center [952, 178] width 242 height 30
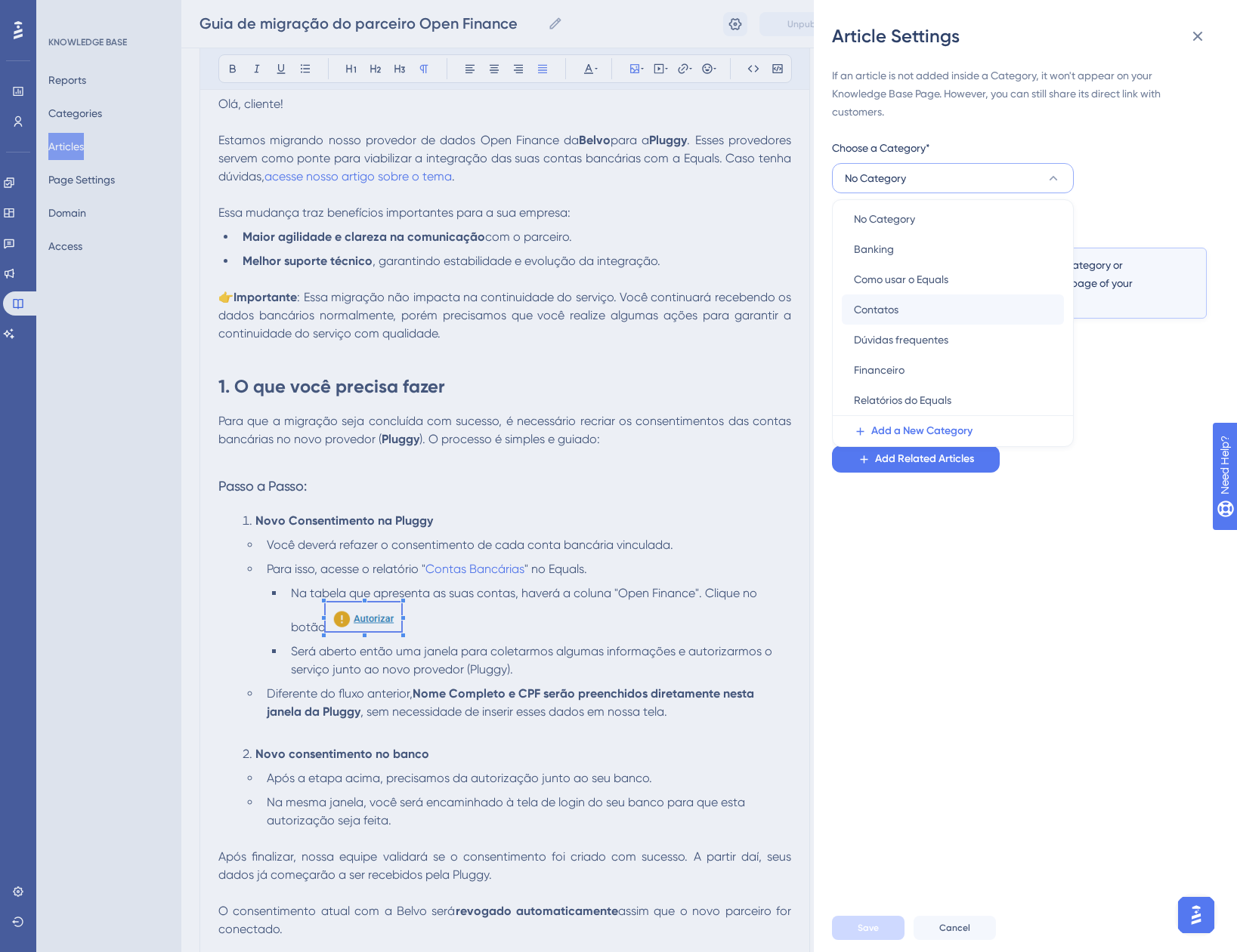
scroll to position [204, 0]
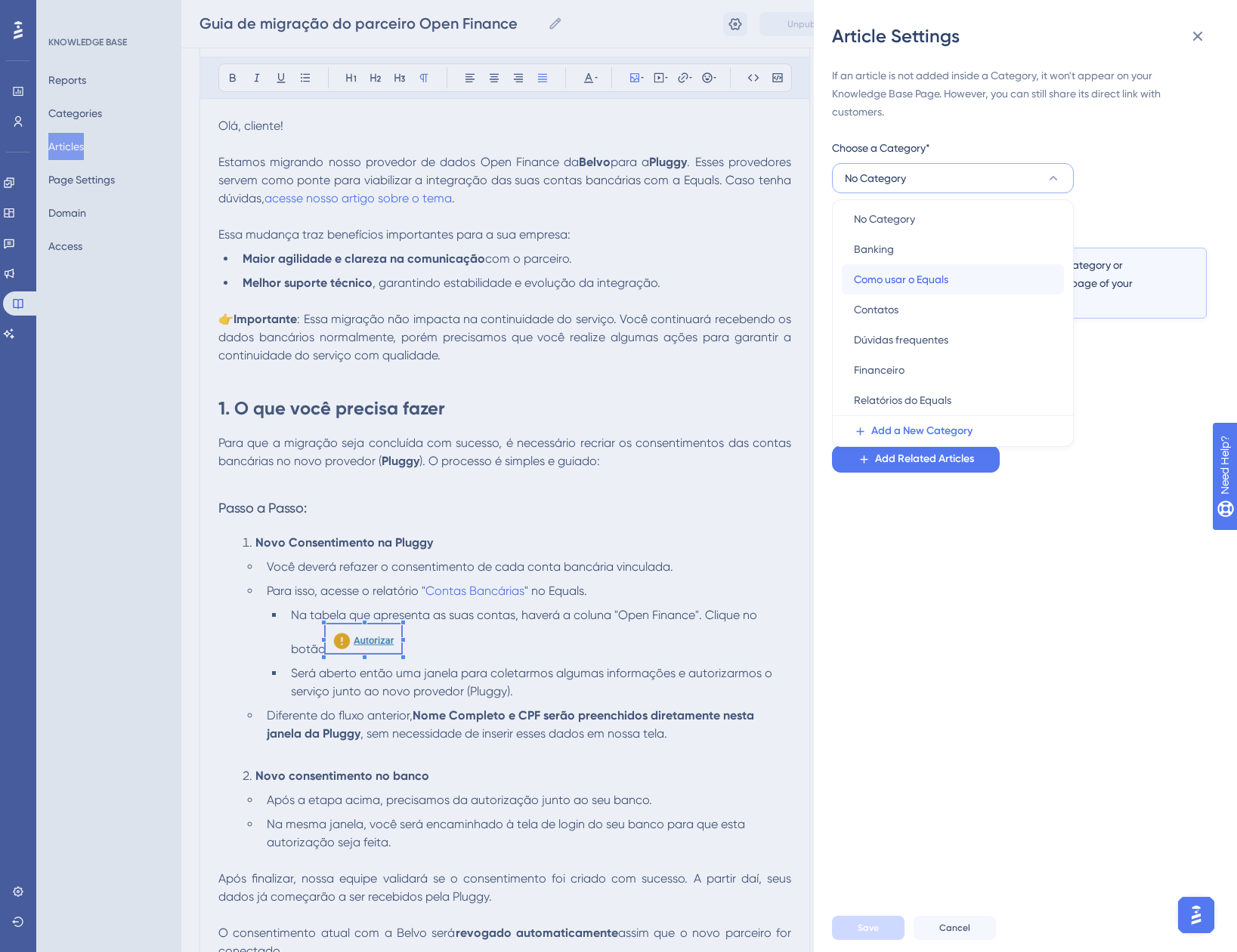
click at [931, 281] on span "Como usar o Equals" at bounding box center [901, 280] width 94 height 18
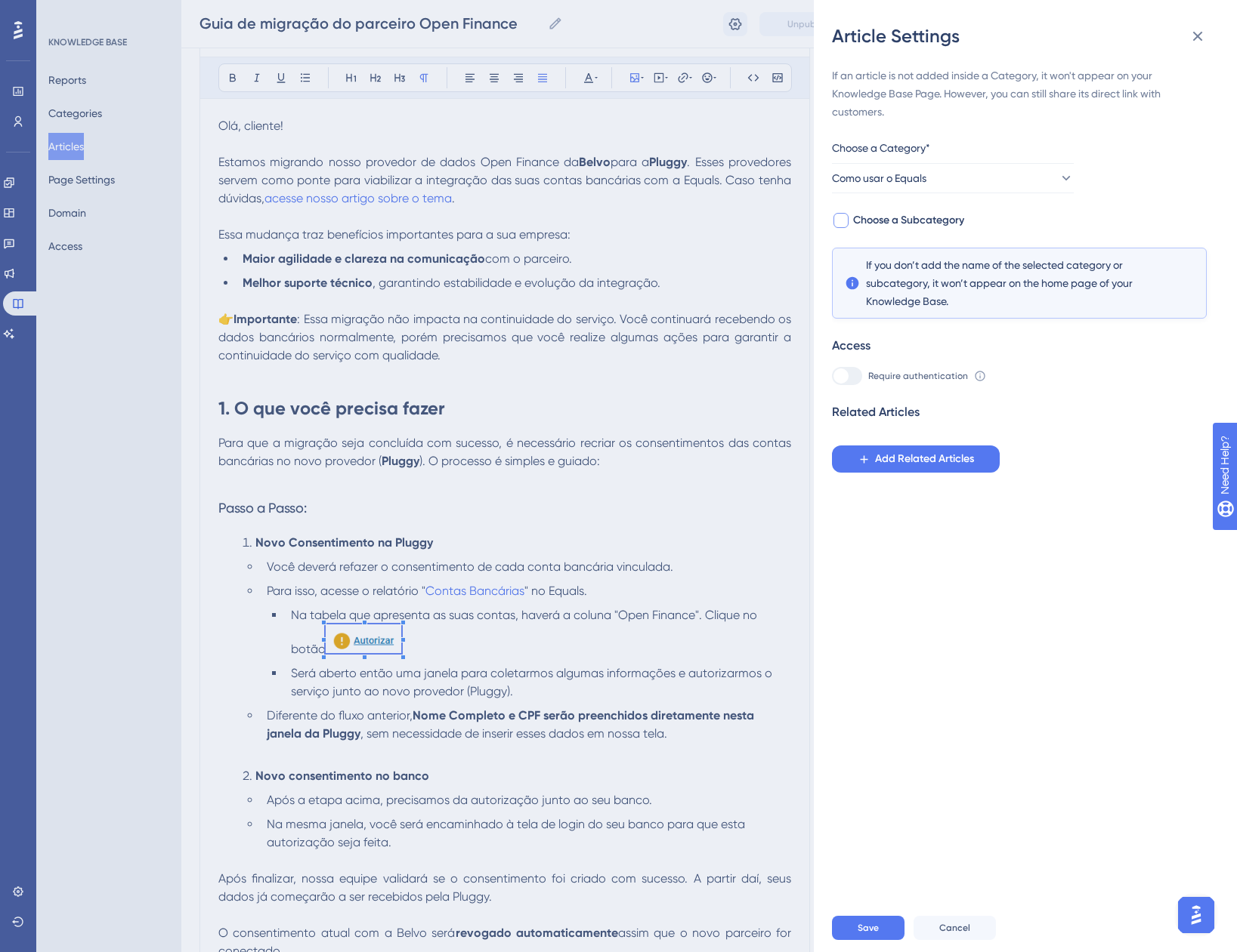
click at [859, 213] on span "Choose a Subcategory" at bounding box center [908, 221] width 111 height 18
checkbox input "true"
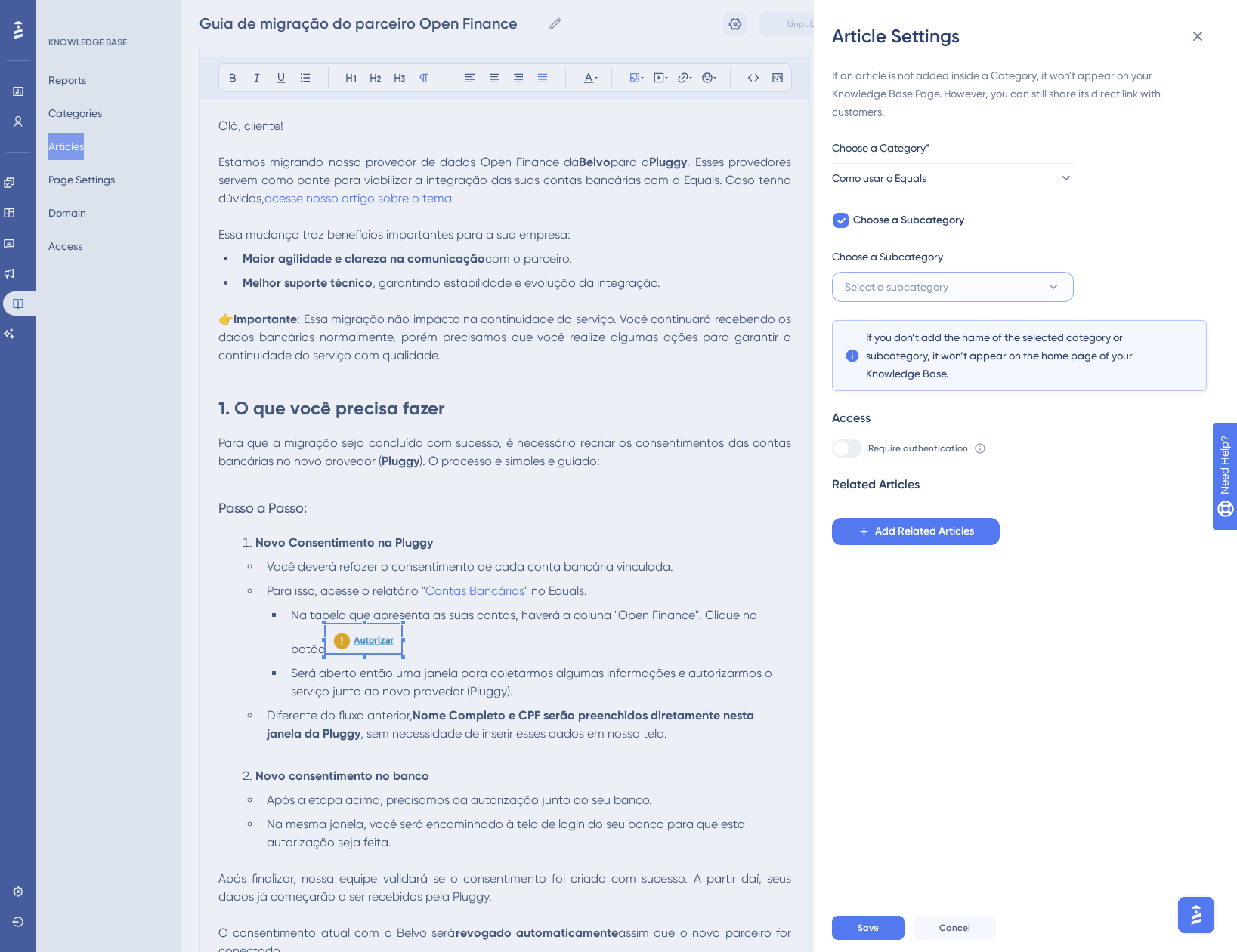
click at [918, 287] on span "Select a subcategory" at bounding box center [896, 287] width 103 height 18
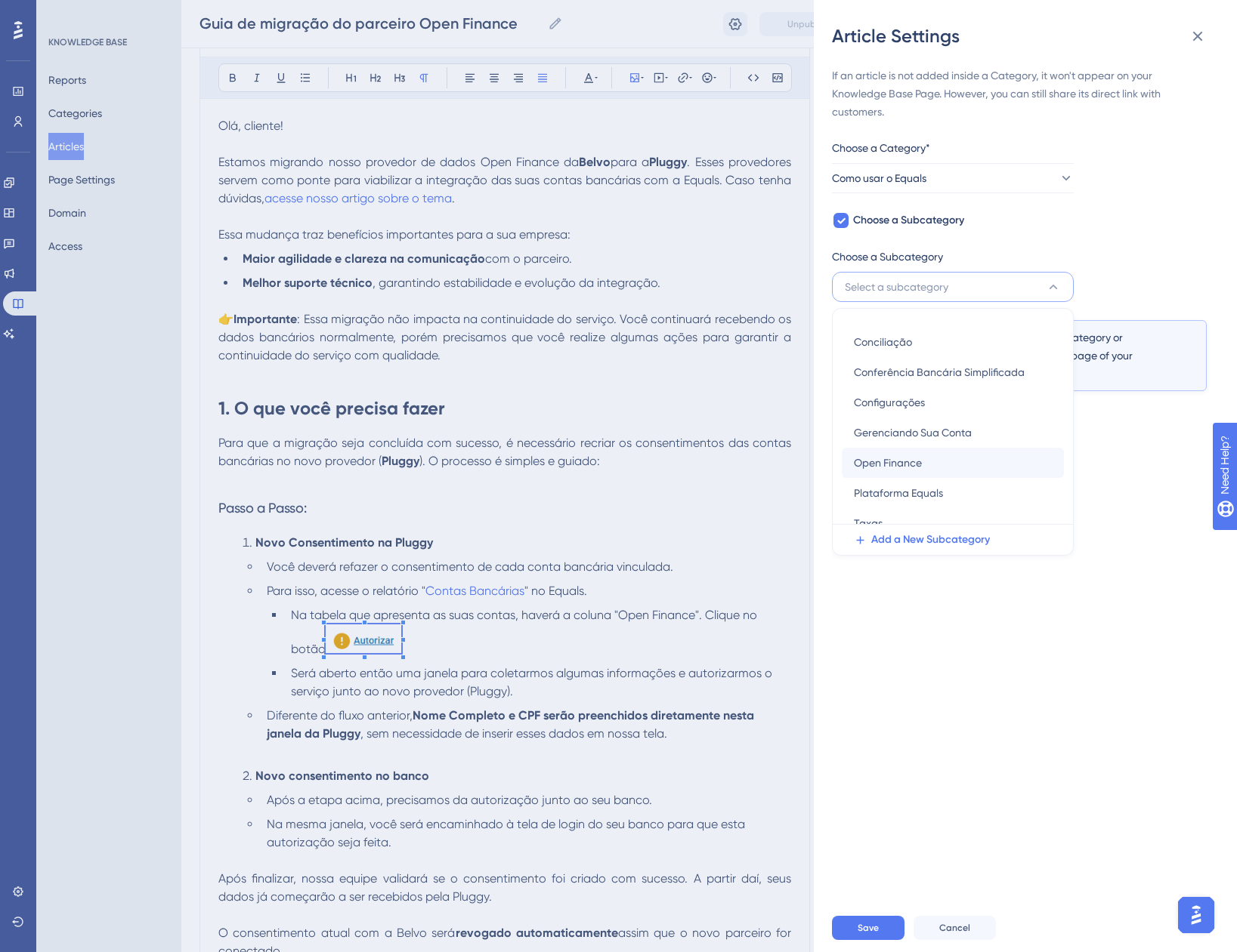
scroll to position [66, 0]
click at [934, 450] on div "Open Finance Open Finance" at bounding box center [952, 448] width 198 height 30
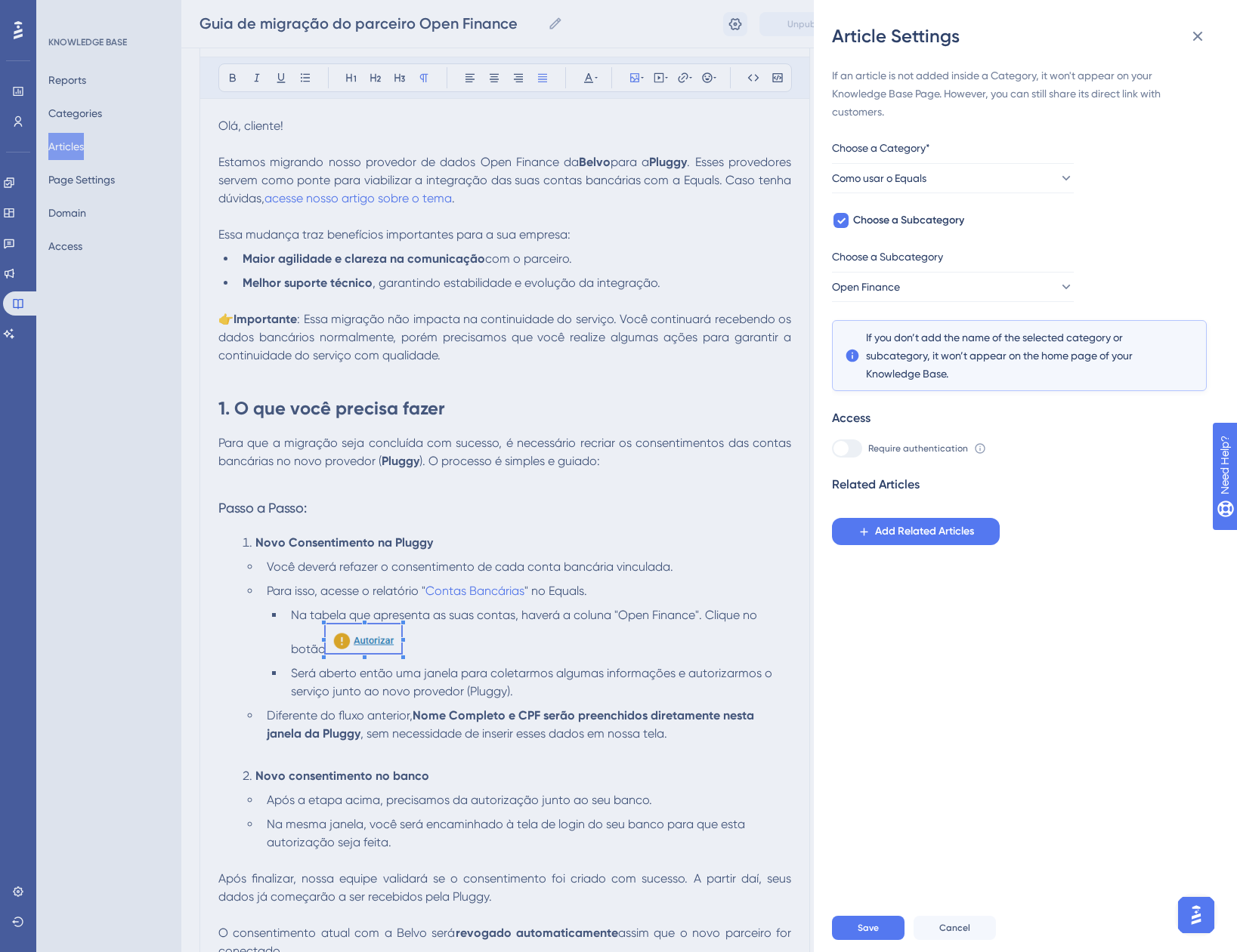
click at [852, 451] on div at bounding box center [846, 449] width 30 height 18
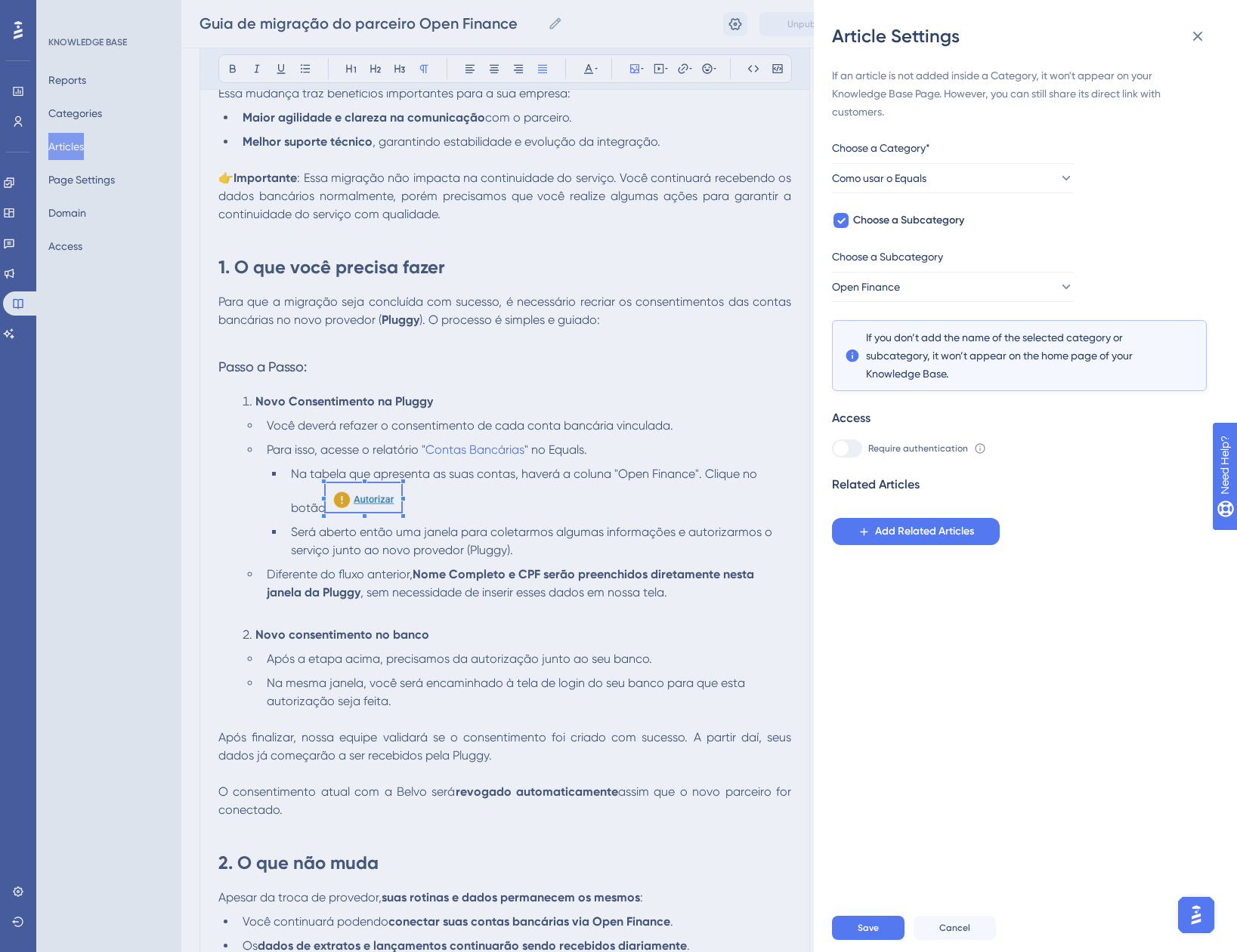
scroll to position [204, 0]
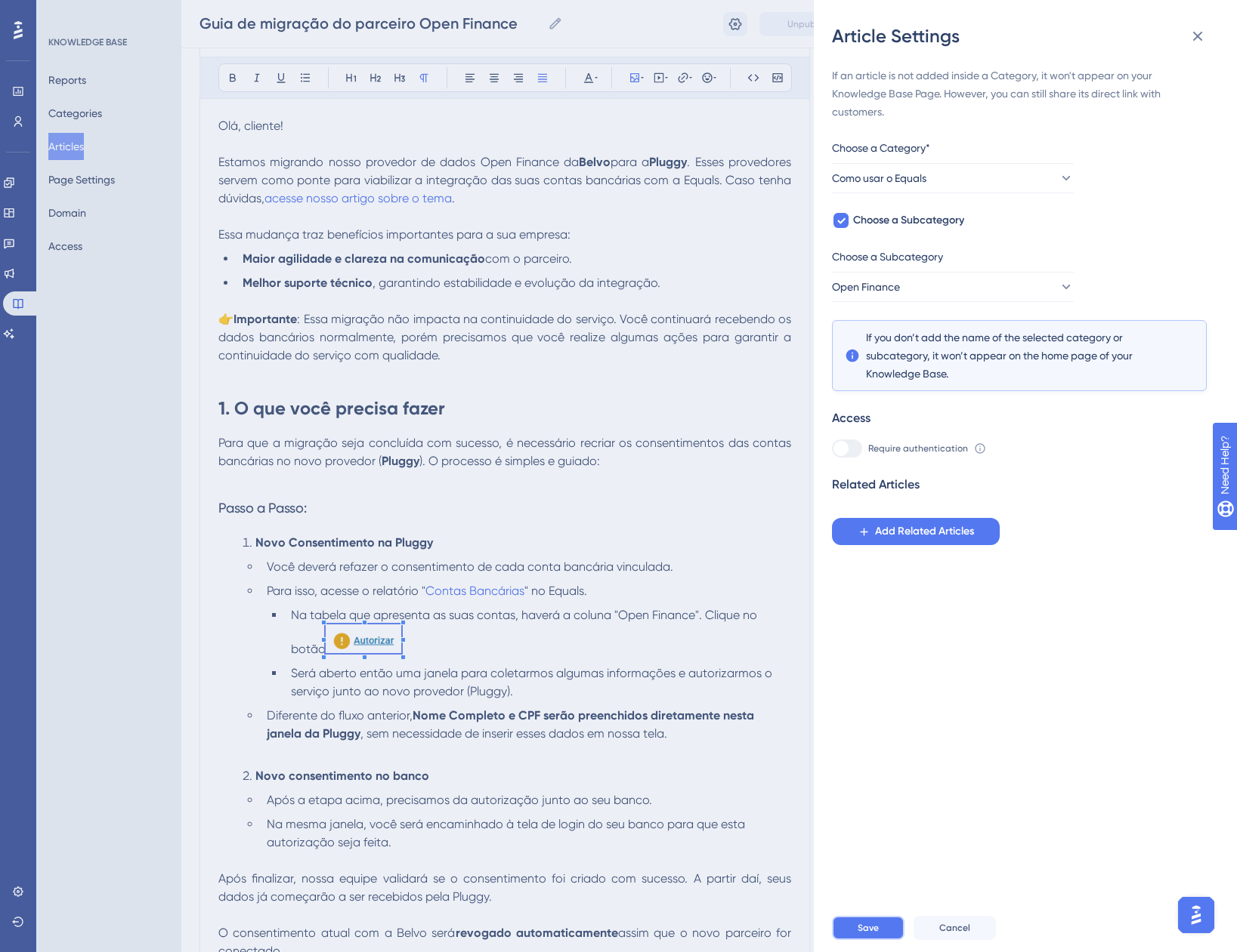
click at [871, 940] on button "Save" at bounding box center [867, 928] width 73 height 24
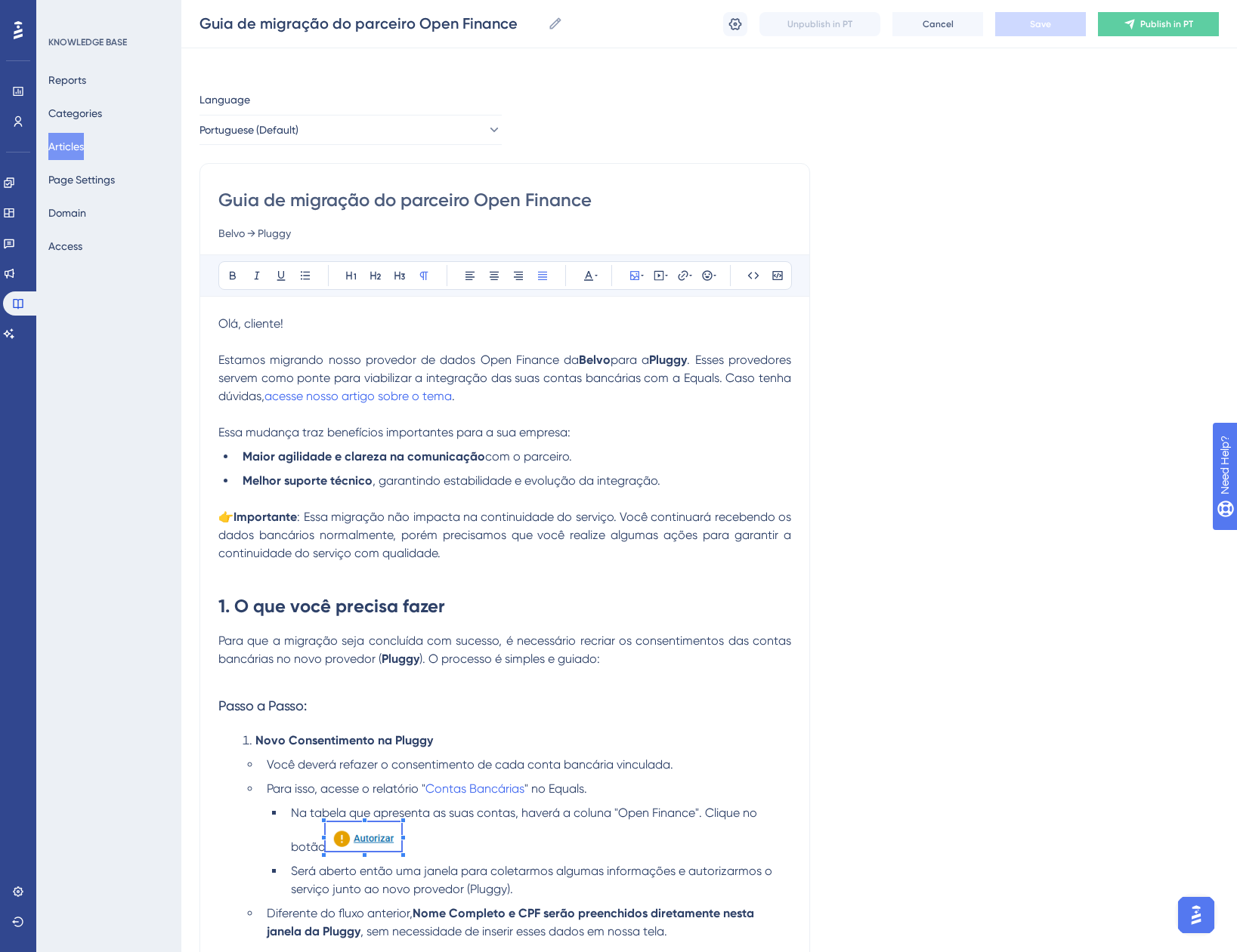
scroll to position [0, 0]
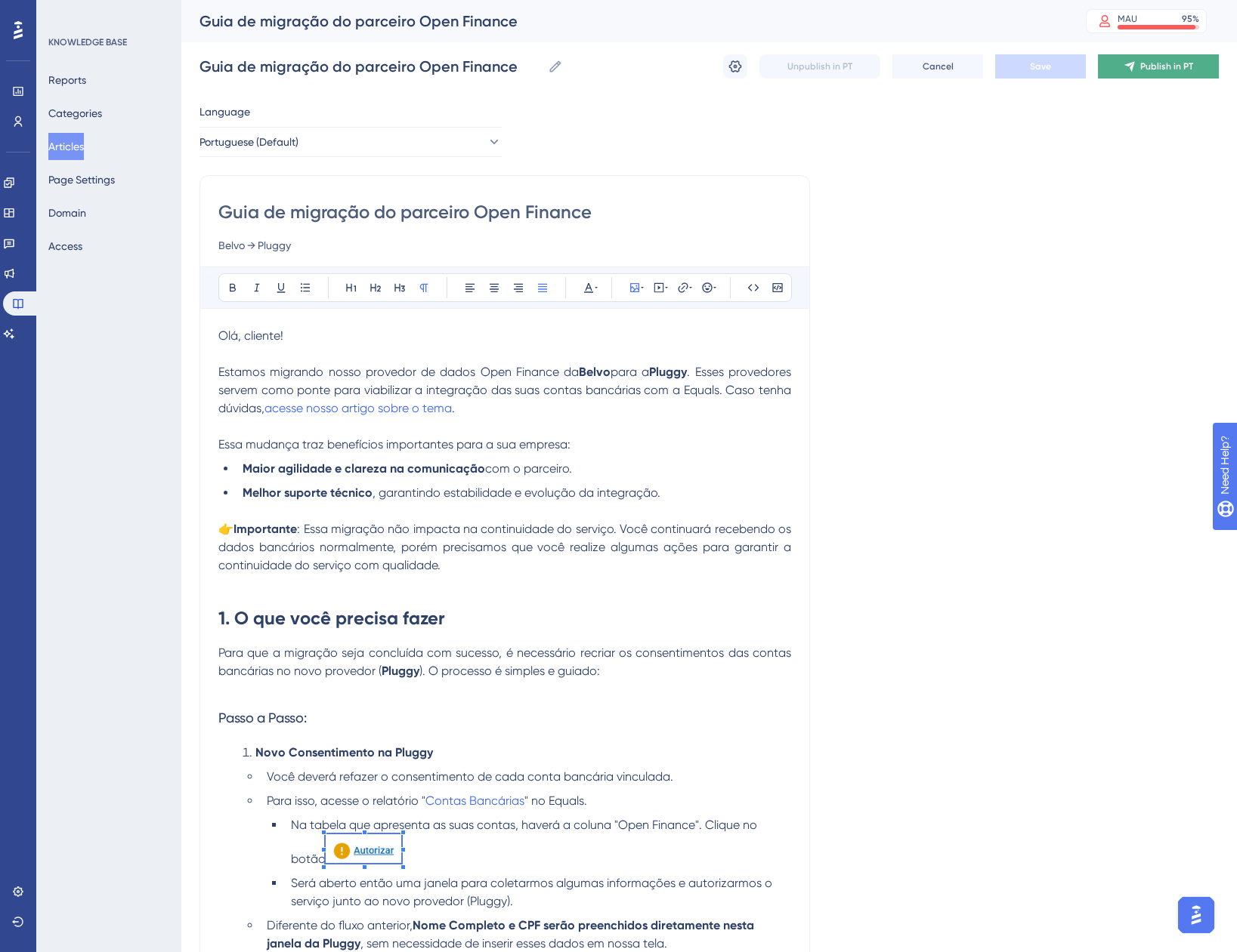
click at [1163, 77] on button "Publish in PT" at bounding box center [1158, 66] width 121 height 24
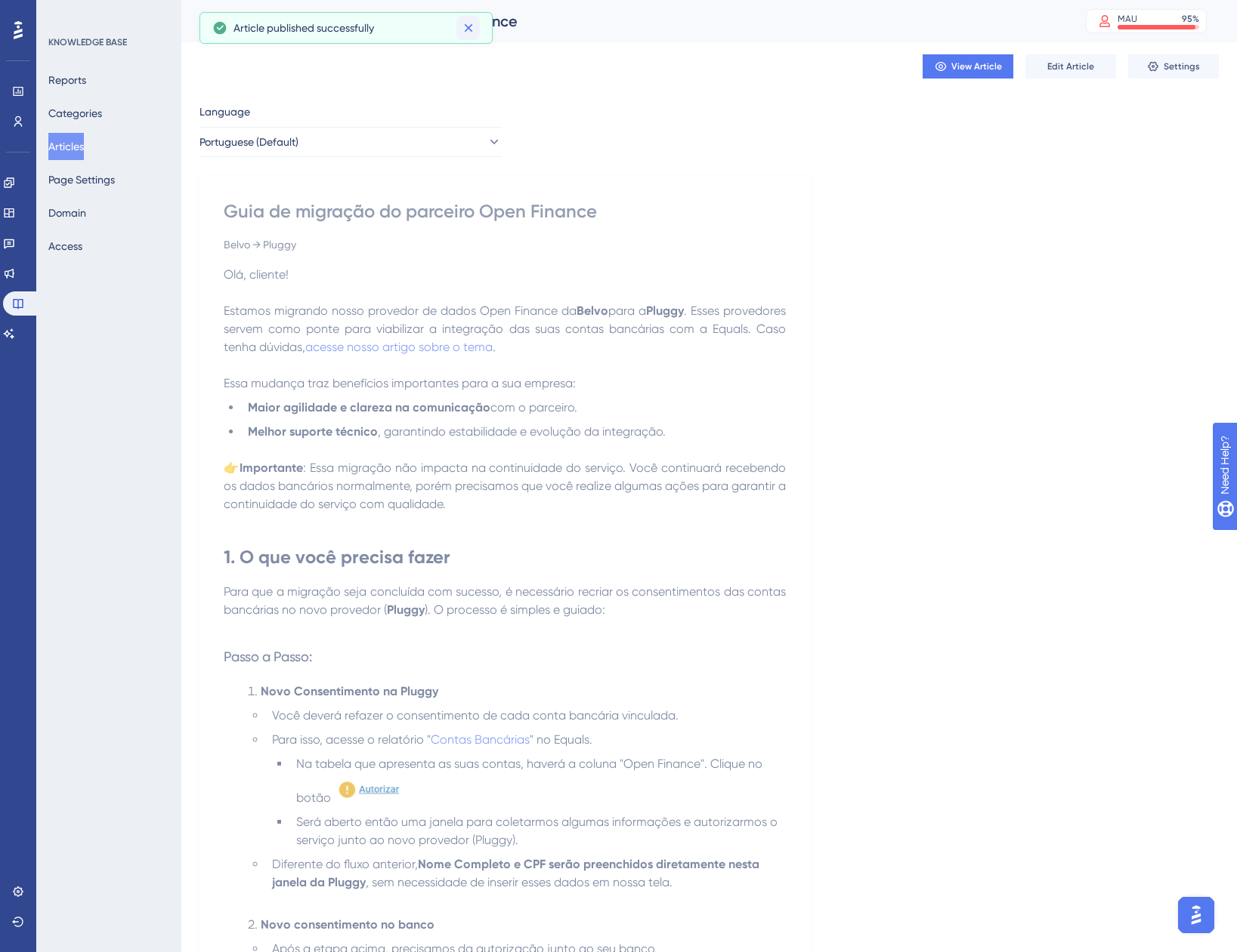
click at [476, 26] on button at bounding box center [467, 28] width 23 height 24
drag, startPoint x: 962, startPoint y: 73, endPoint x: 966, endPoint y: 61, distance: 12.6
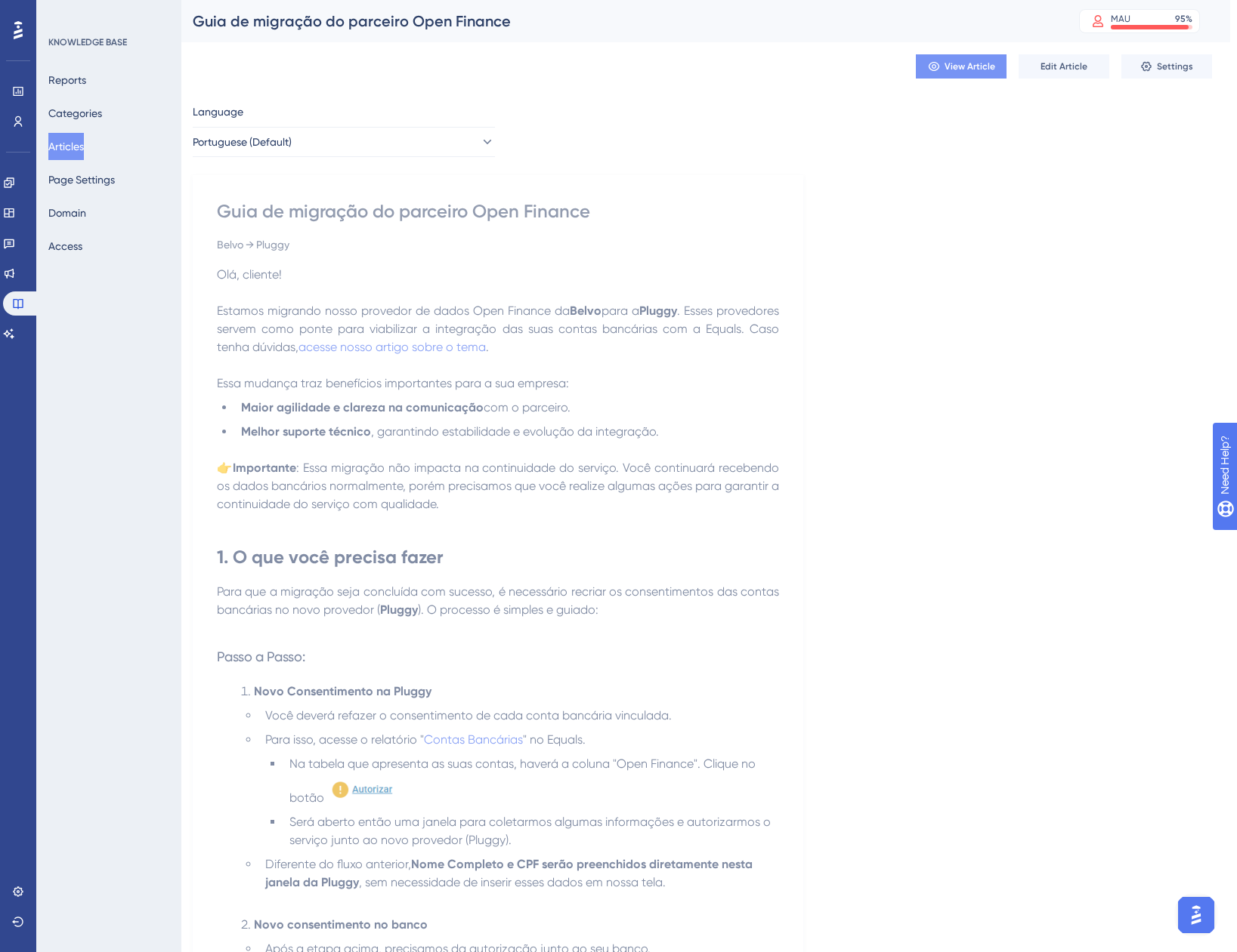
scroll to position [0, 6]
click at [941, 65] on icon at bounding box center [935, 66] width 12 height 12
